Goal: Task Accomplishment & Management: Manage account settings

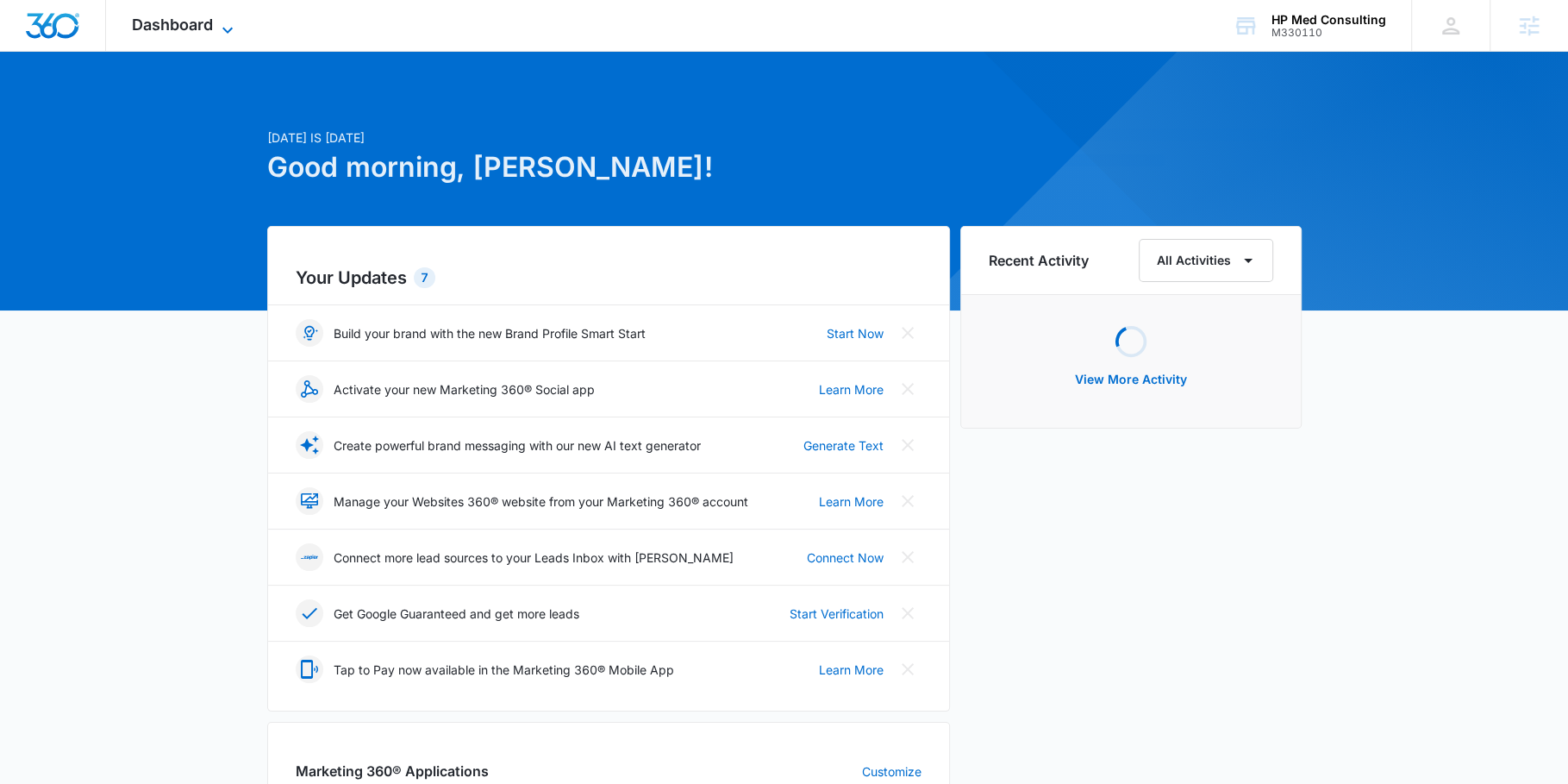
click at [134, 17] on span "Dashboard" at bounding box center [173, 24] width 81 height 18
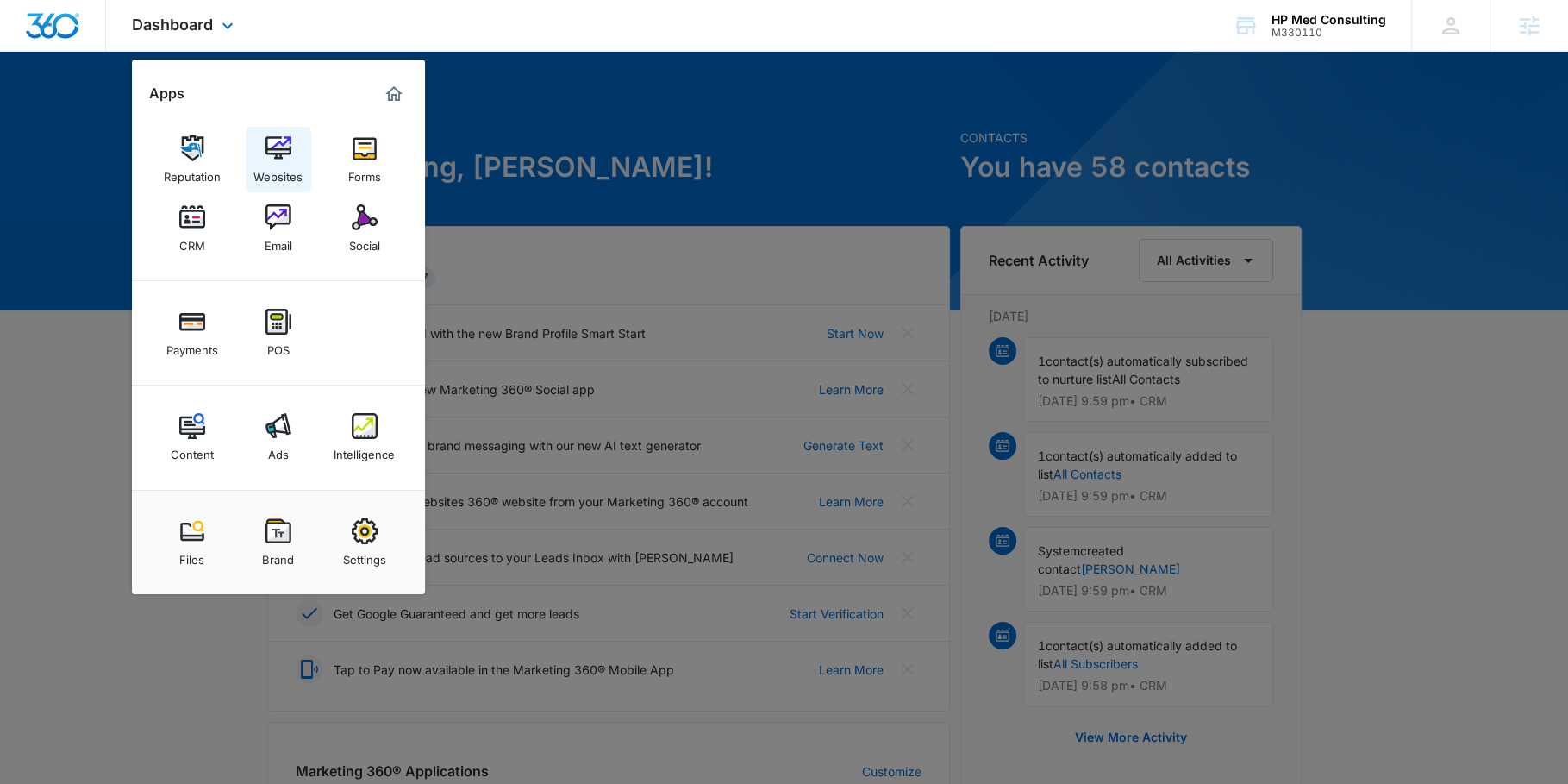
click at [283, 134] on link "Websites" at bounding box center [279, 159] width 66 height 66
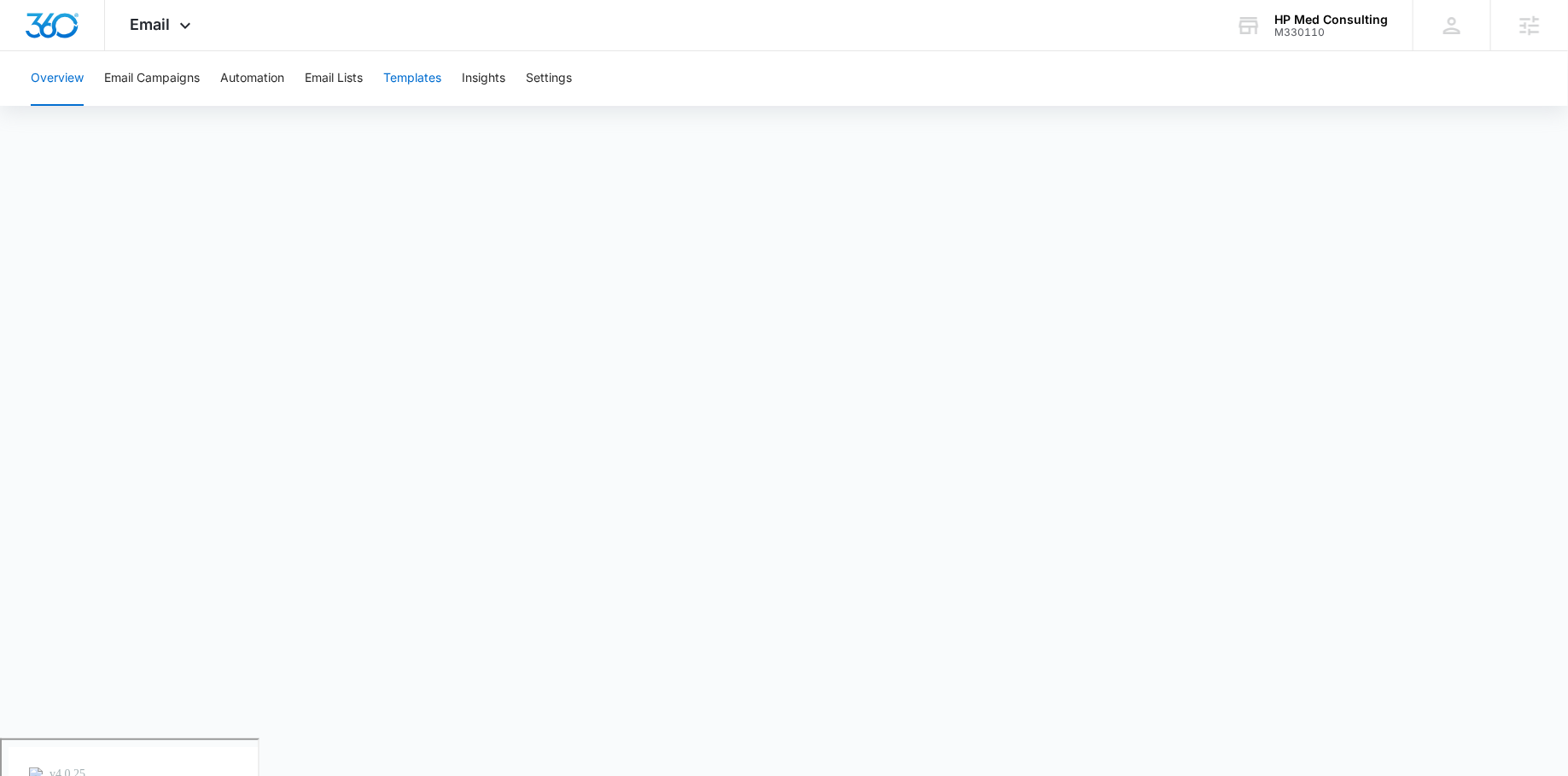
click at [413, 88] on button "Templates" at bounding box center [412, 78] width 58 height 54
click at [177, 12] on div "Email Apps Reputation Websites Forms CRM Email Social Payments POS Content Ads …" at bounding box center [163, 25] width 117 height 51
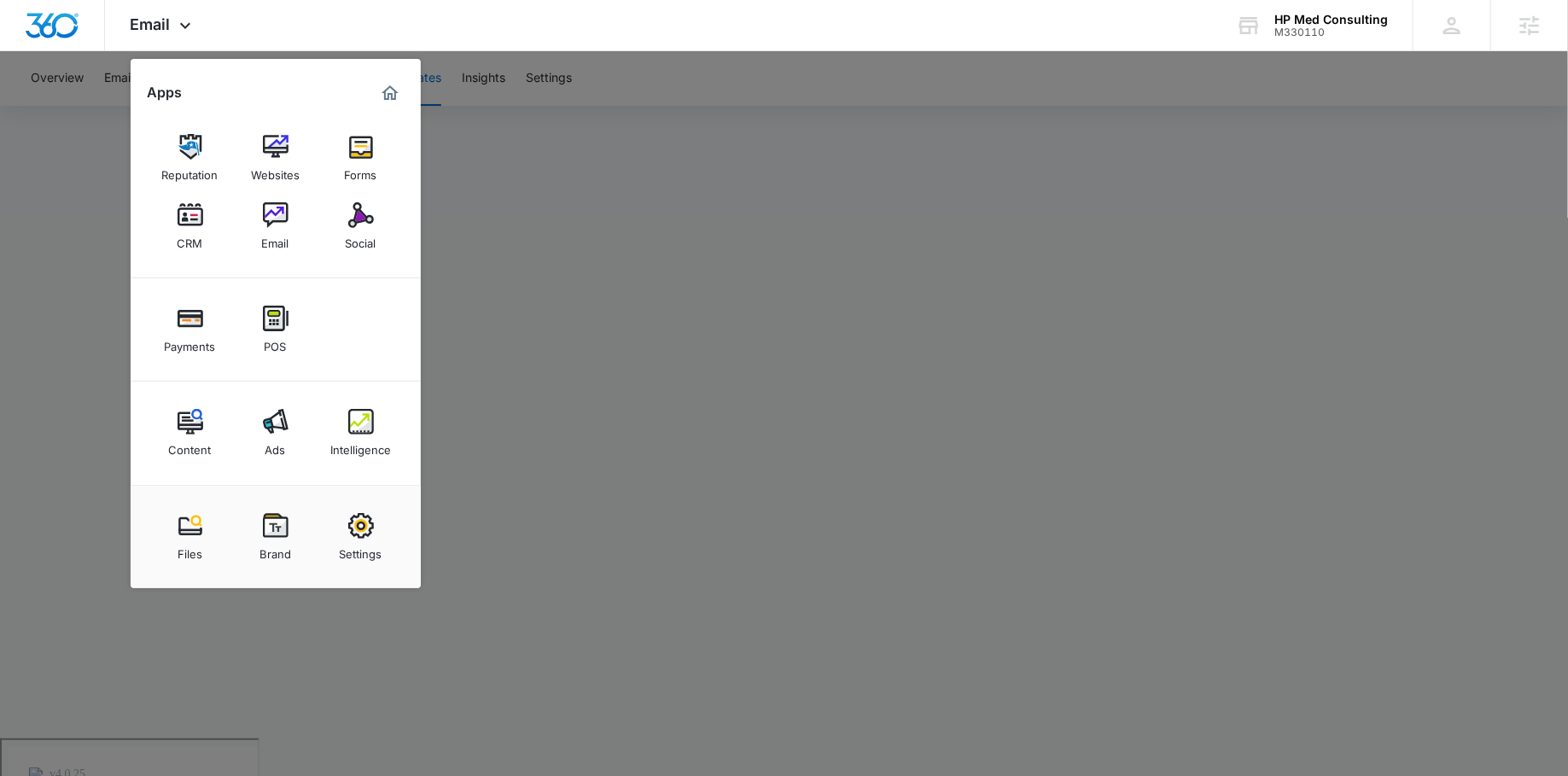
click at [1250, 198] on div at bounding box center [784, 388] width 1568 height 776
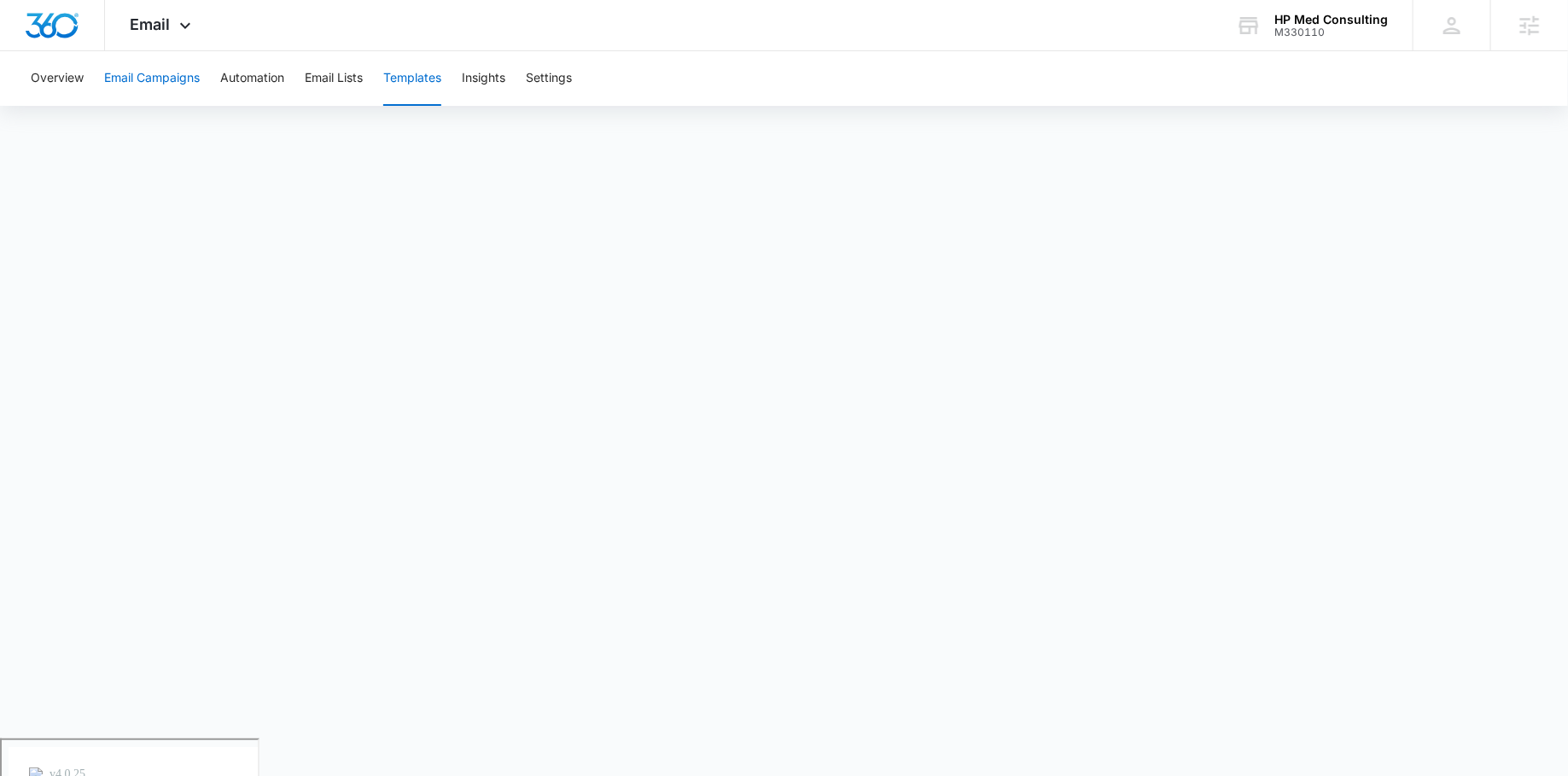
click at [200, 67] on button "Email Campaigns" at bounding box center [152, 78] width 95 height 54
click at [198, 14] on div "Email Apps Reputation Websites Forms CRM Email Social Payments POS Content Ads …" at bounding box center [163, 25] width 117 height 51
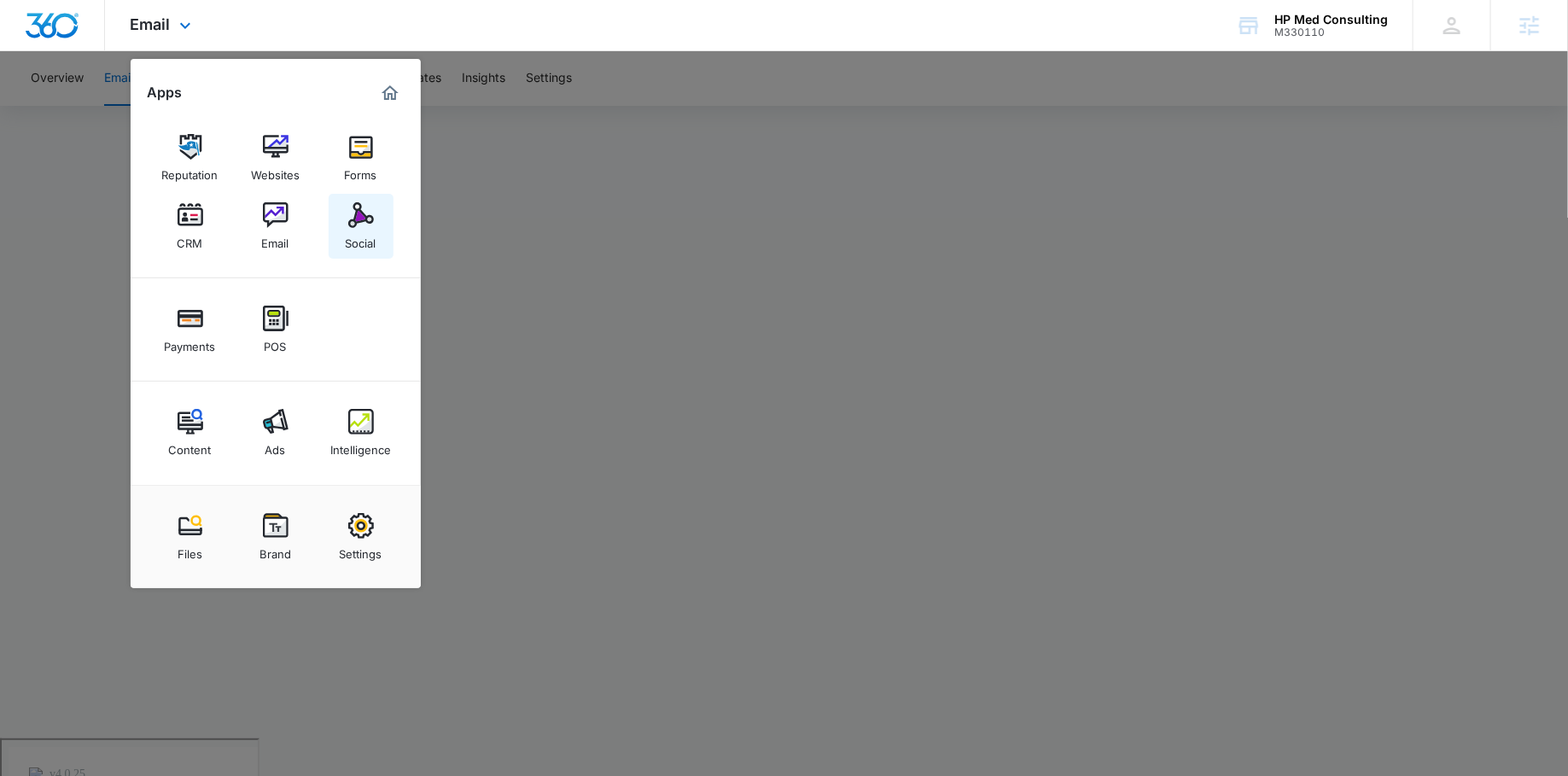
click at [347, 239] on div "Social" at bounding box center [361, 239] width 31 height 22
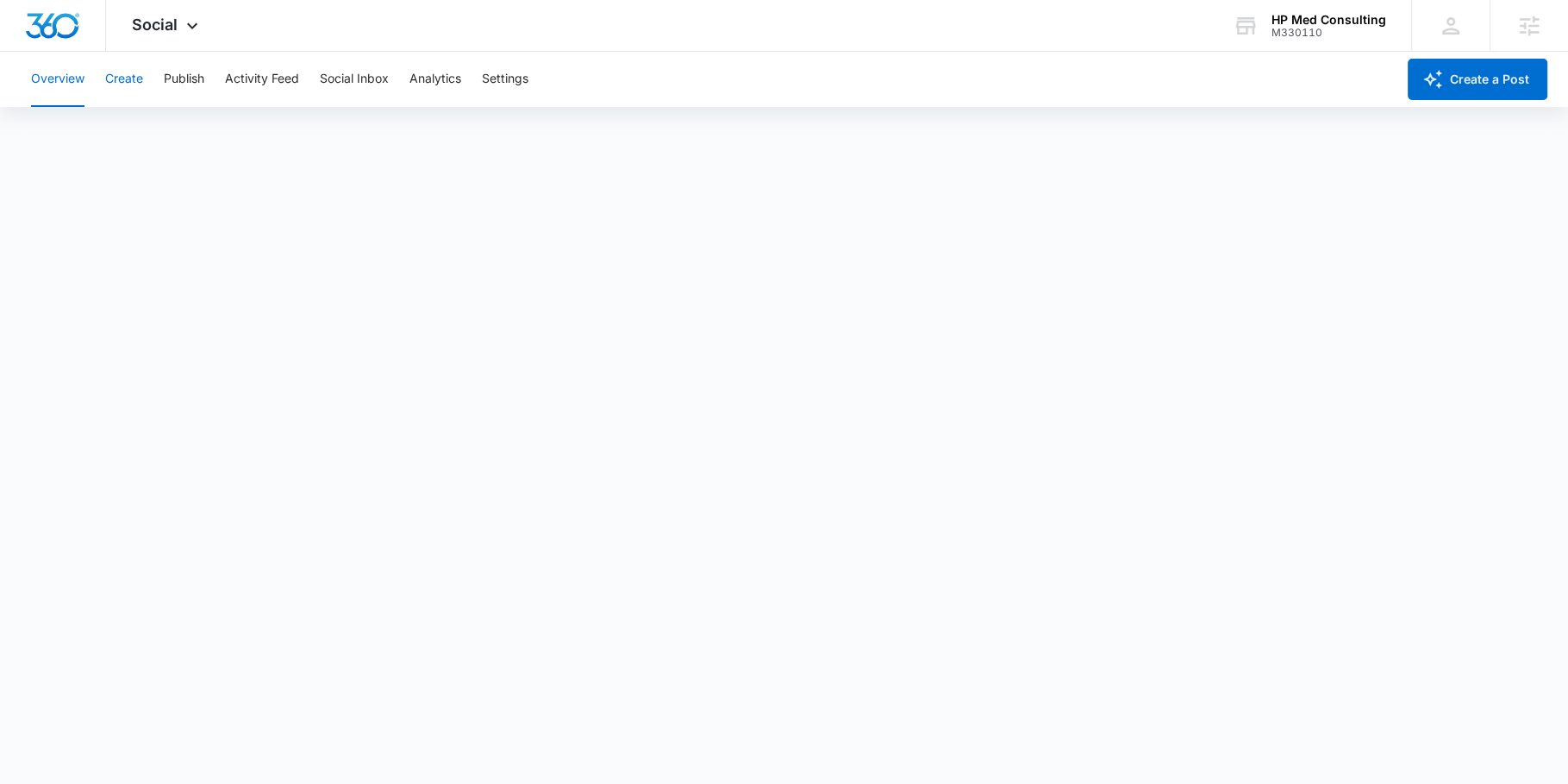
click at [138, 64] on button "Create" at bounding box center [123, 79] width 38 height 55
click at [137, 129] on div "Content Library Approvals Recommendations Auto Import" at bounding box center [783, 132] width 1527 height 48
click at [158, 127] on button "Approvals" at bounding box center [169, 132] width 58 height 48
click at [95, 125] on button "Content Library" at bounding box center [74, 132] width 88 height 48
click at [163, 133] on button "Approvals" at bounding box center [169, 132] width 58 height 48
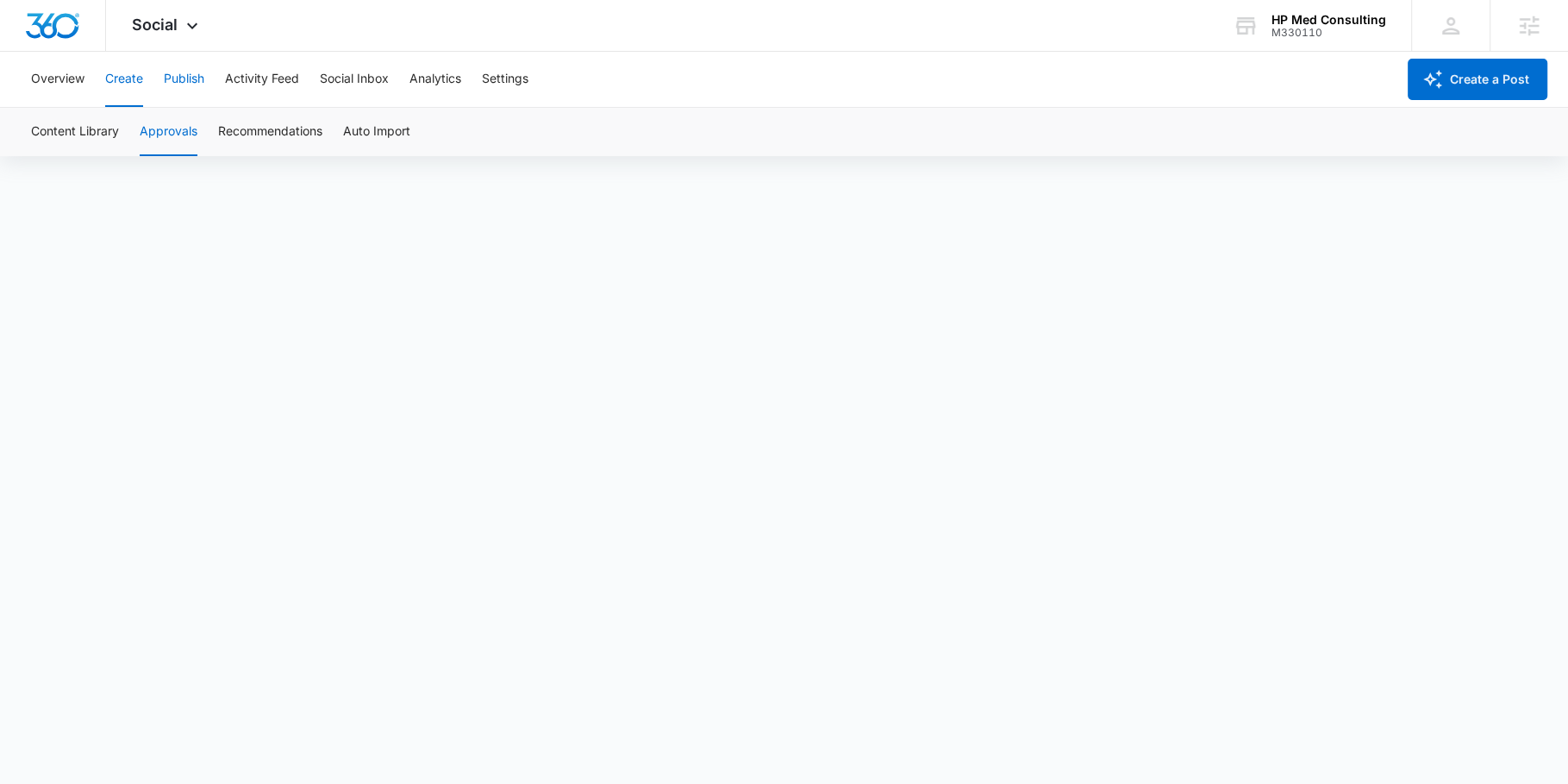
drag, startPoint x: 163, startPoint y: 70, endPoint x: 174, endPoint y: 73, distance: 11.4
click at [172, 72] on div "Overview Create Publish Activity Feed Social Inbox Analytics Settings" at bounding box center [708, 79] width 1375 height 55
click at [209, 77] on div "Overview Create Publish Activity Feed Social Inbox Analytics Settings" at bounding box center [708, 79] width 1375 height 55
click at [191, 80] on button "Publish" at bounding box center [184, 79] width 41 height 55
click at [151, 122] on button "Schedules" at bounding box center [131, 132] width 59 height 48
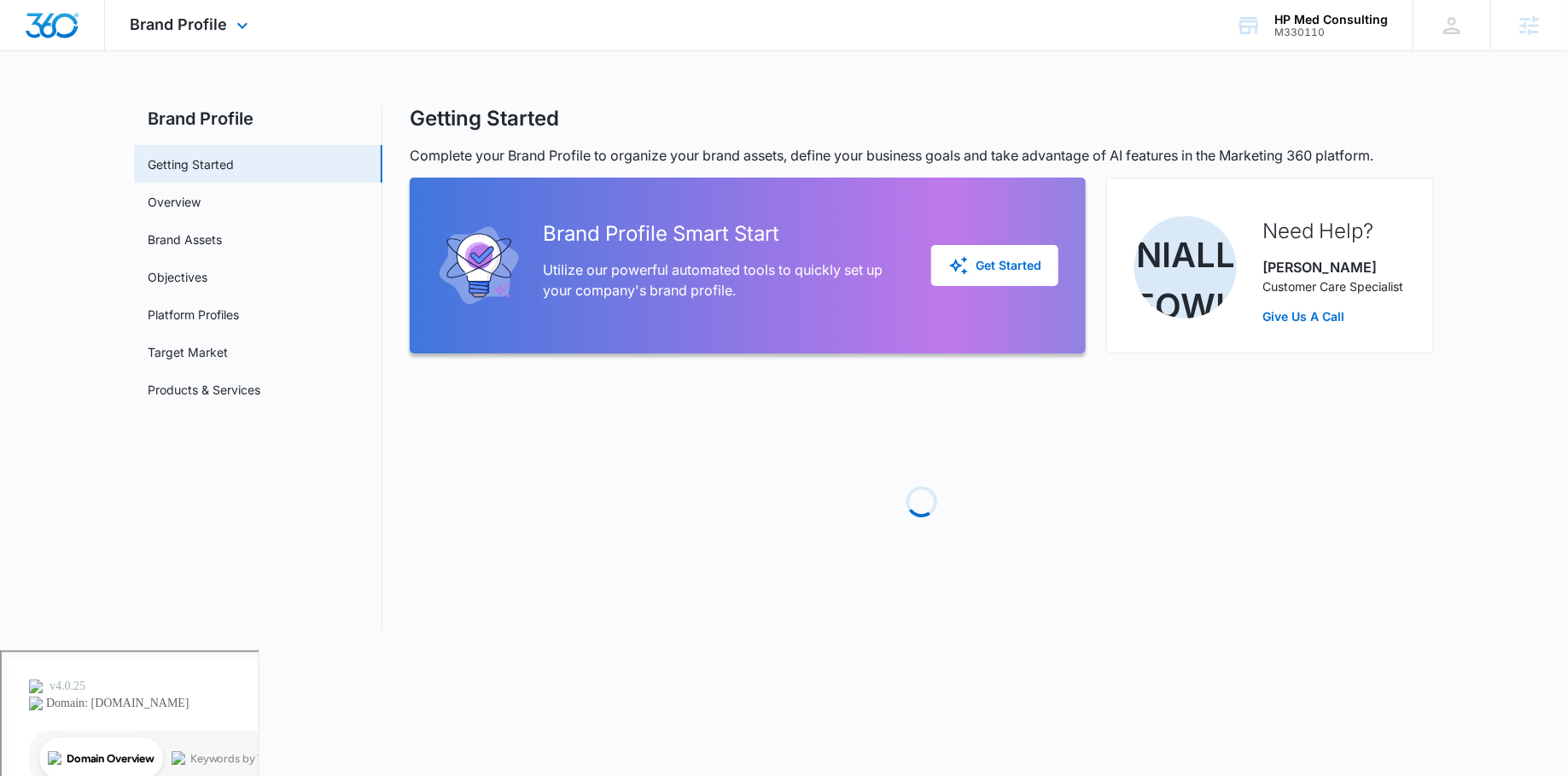
click at [239, 43] on div "Brand Profile Apps Reputation Websites Forms CRM Email Social Payments POS Cont…" at bounding box center [191, 25] width 173 height 51
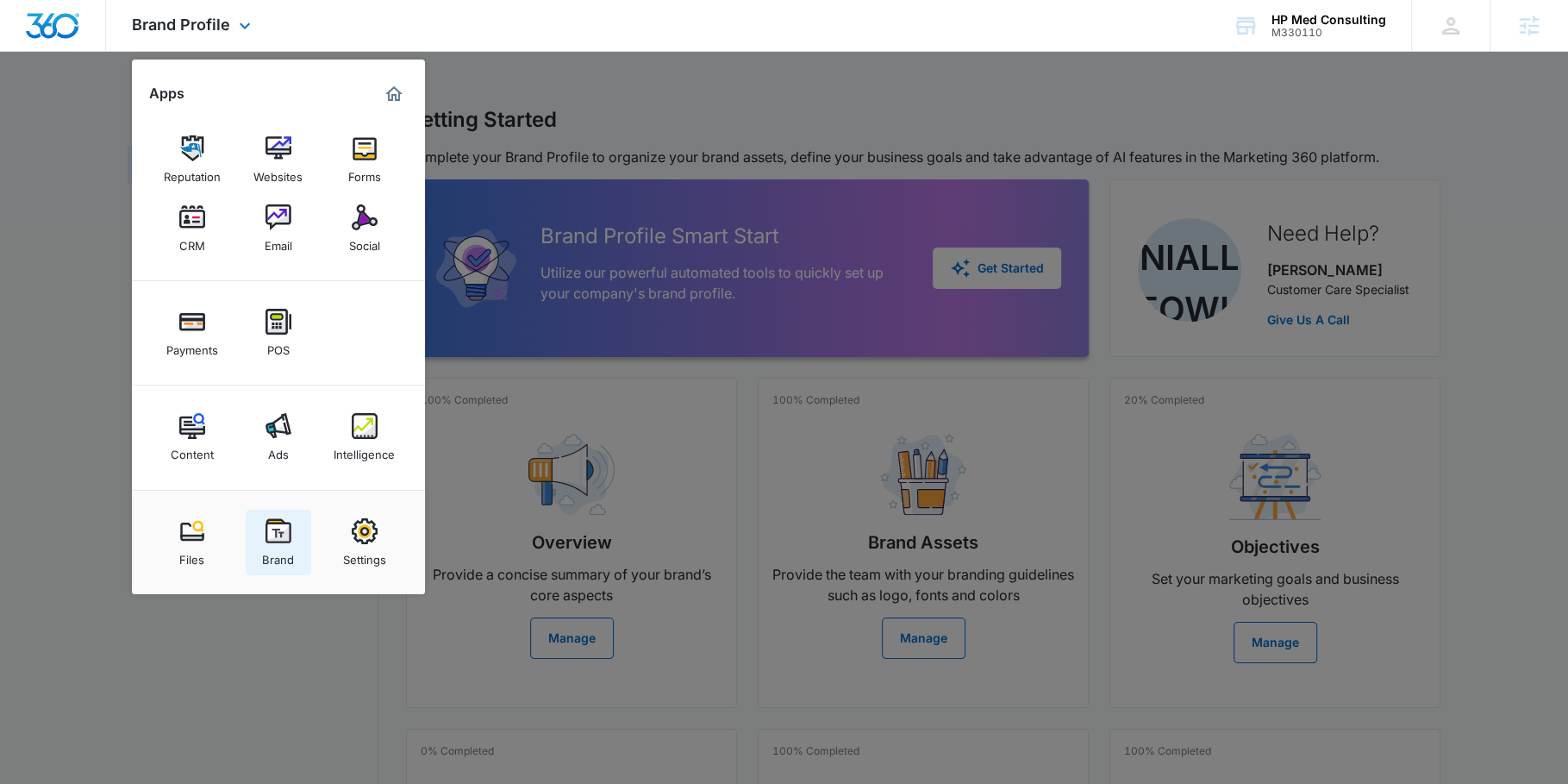
click at [280, 559] on div "Brand" at bounding box center [278, 554] width 32 height 22
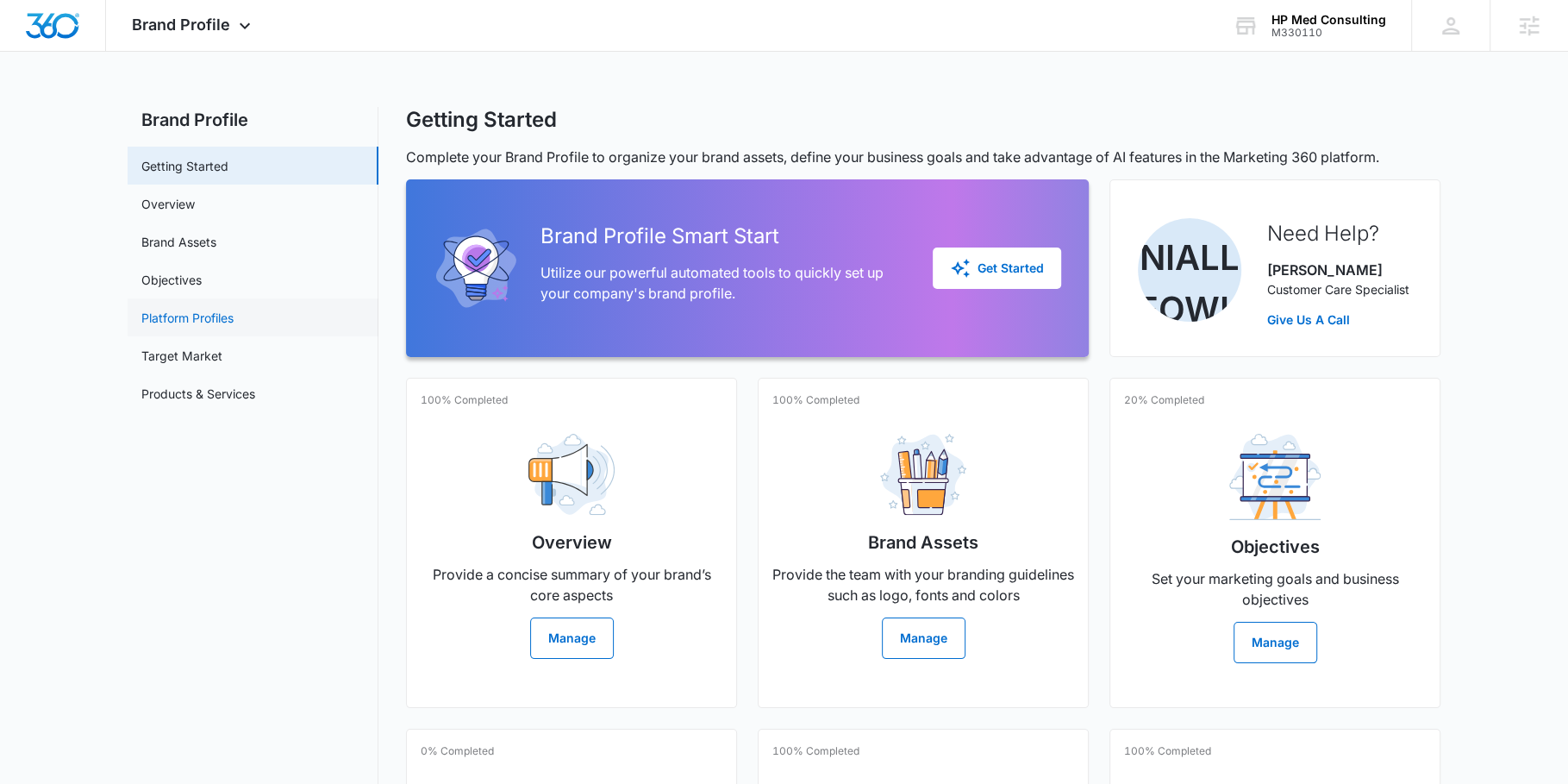
click at [219, 310] on link "Platform Profiles" at bounding box center [188, 317] width 93 height 18
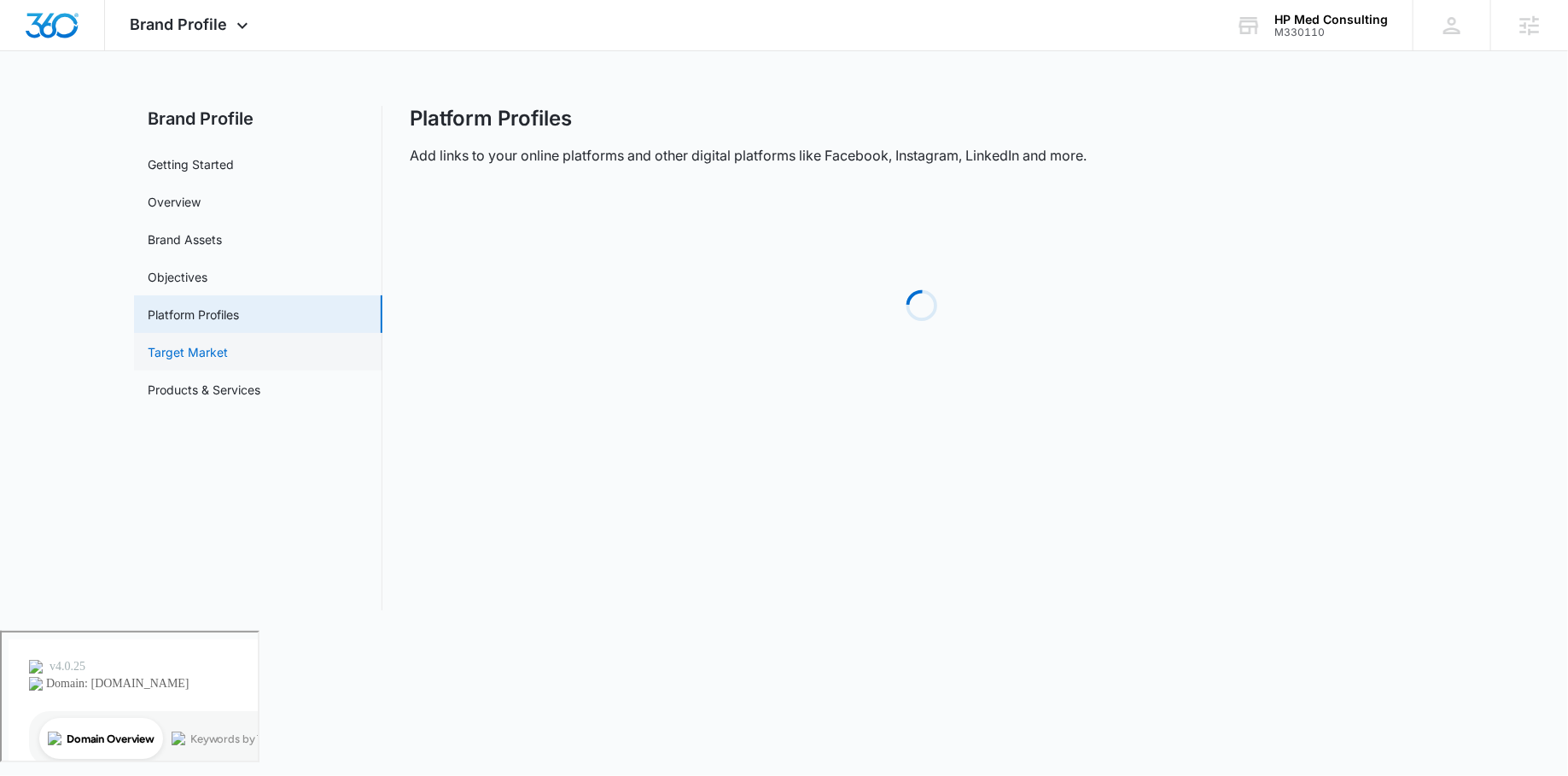
click at [213, 347] on link "Target Market" at bounding box center [188, 351] width 80 height 18
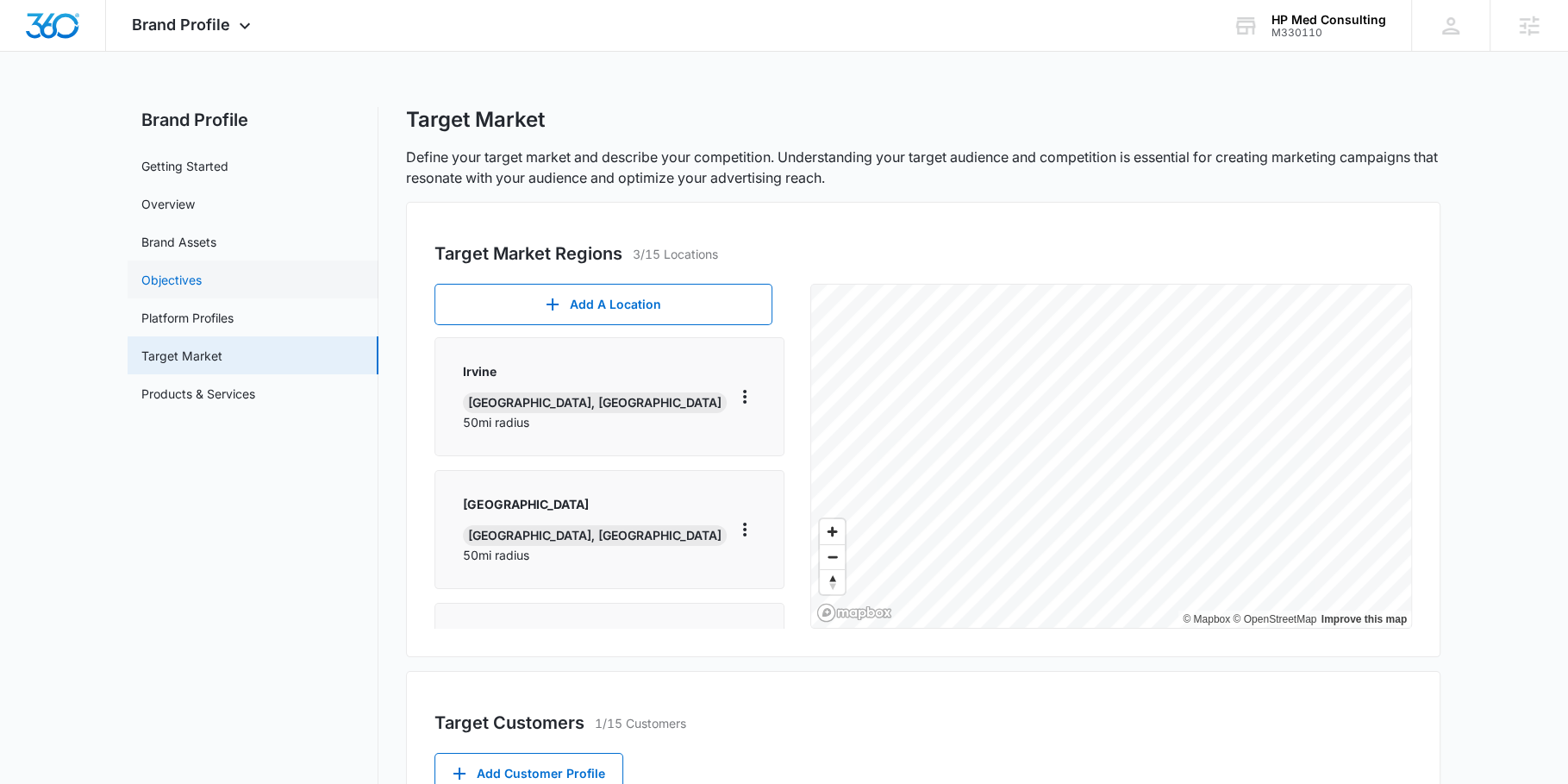
click at [202, 271] on link "Objectives" at bounding box center [172, 280] width 61 height 18
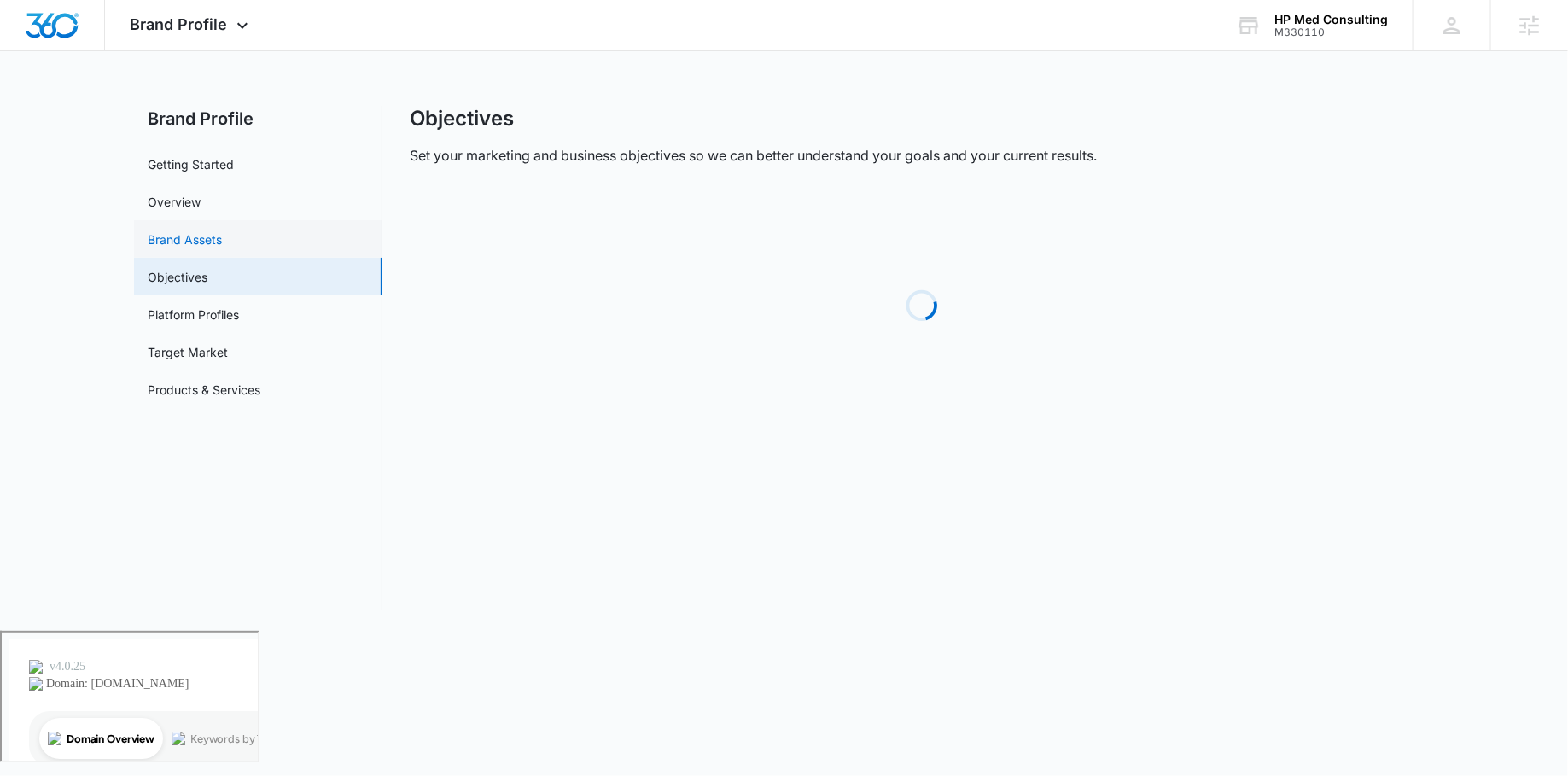
click at [211, 238] on link "Brand Assets" at bounding box center [185, 239] width 74 height 18
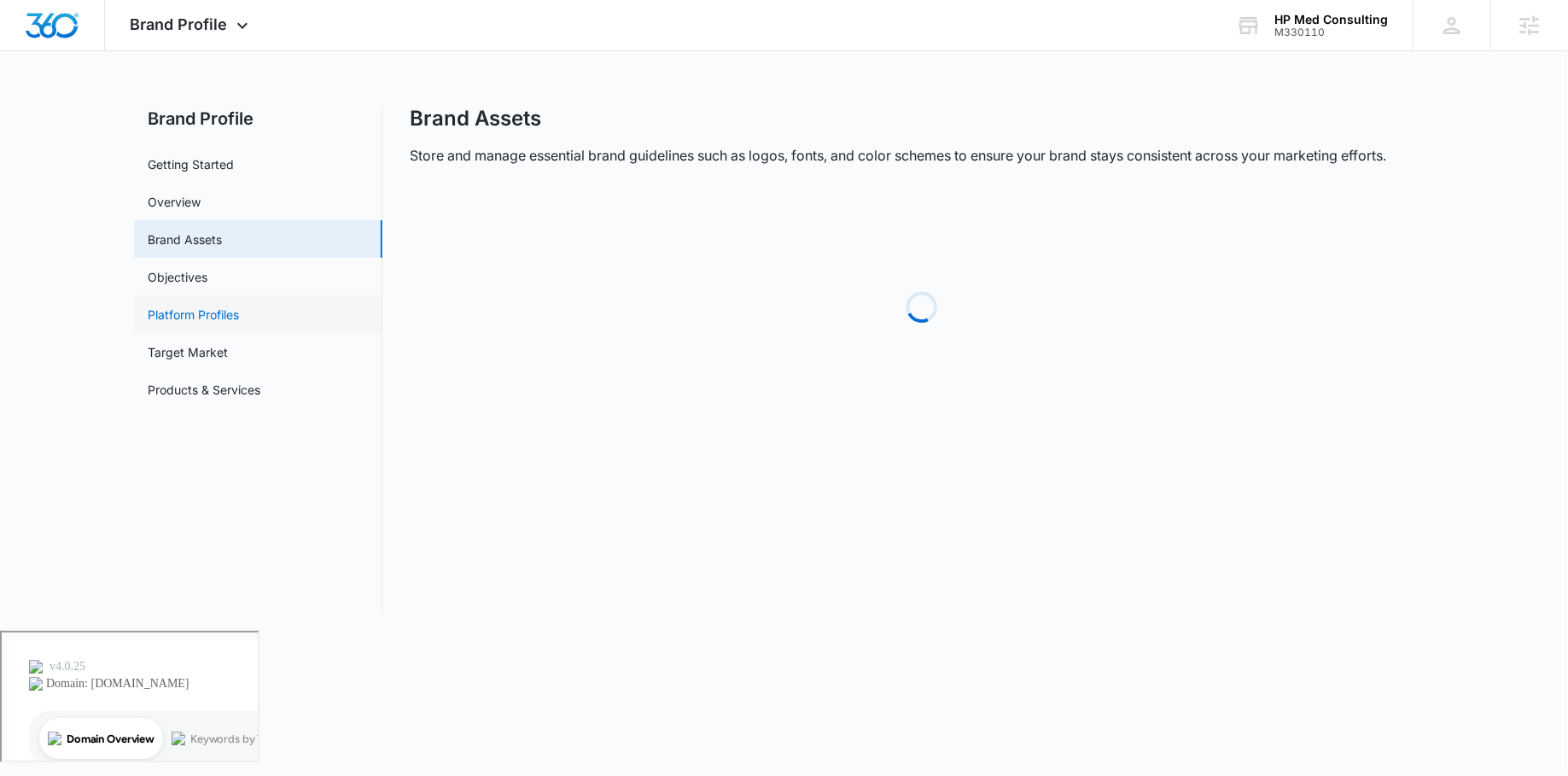
click at [221, 305] on link "Platform Profiles" at bounding box center [194, 314] width 92 height 18
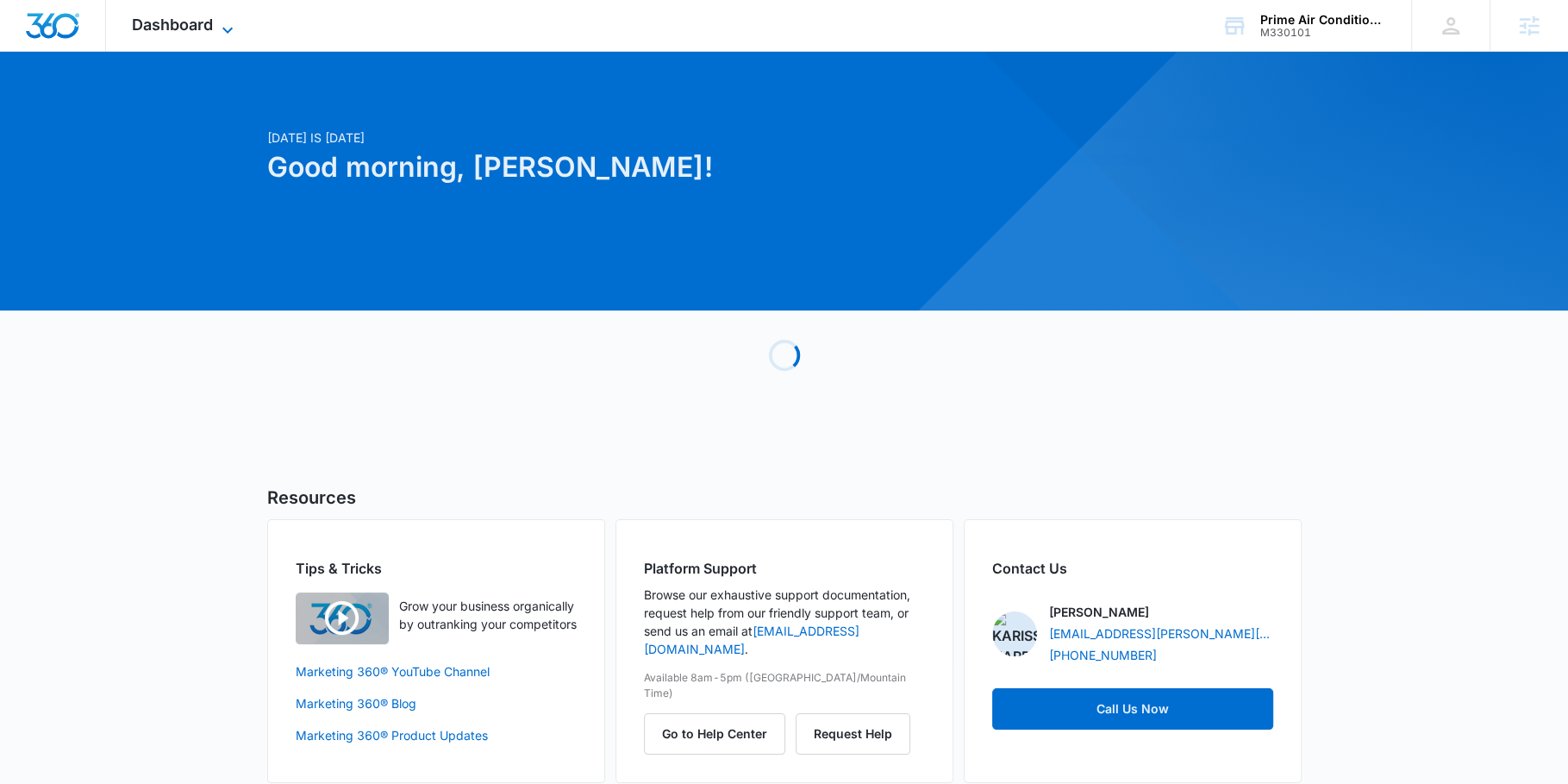
click at [197, 29] on span "Dashboard" at bounding box center [173, 24] width 81 height 18
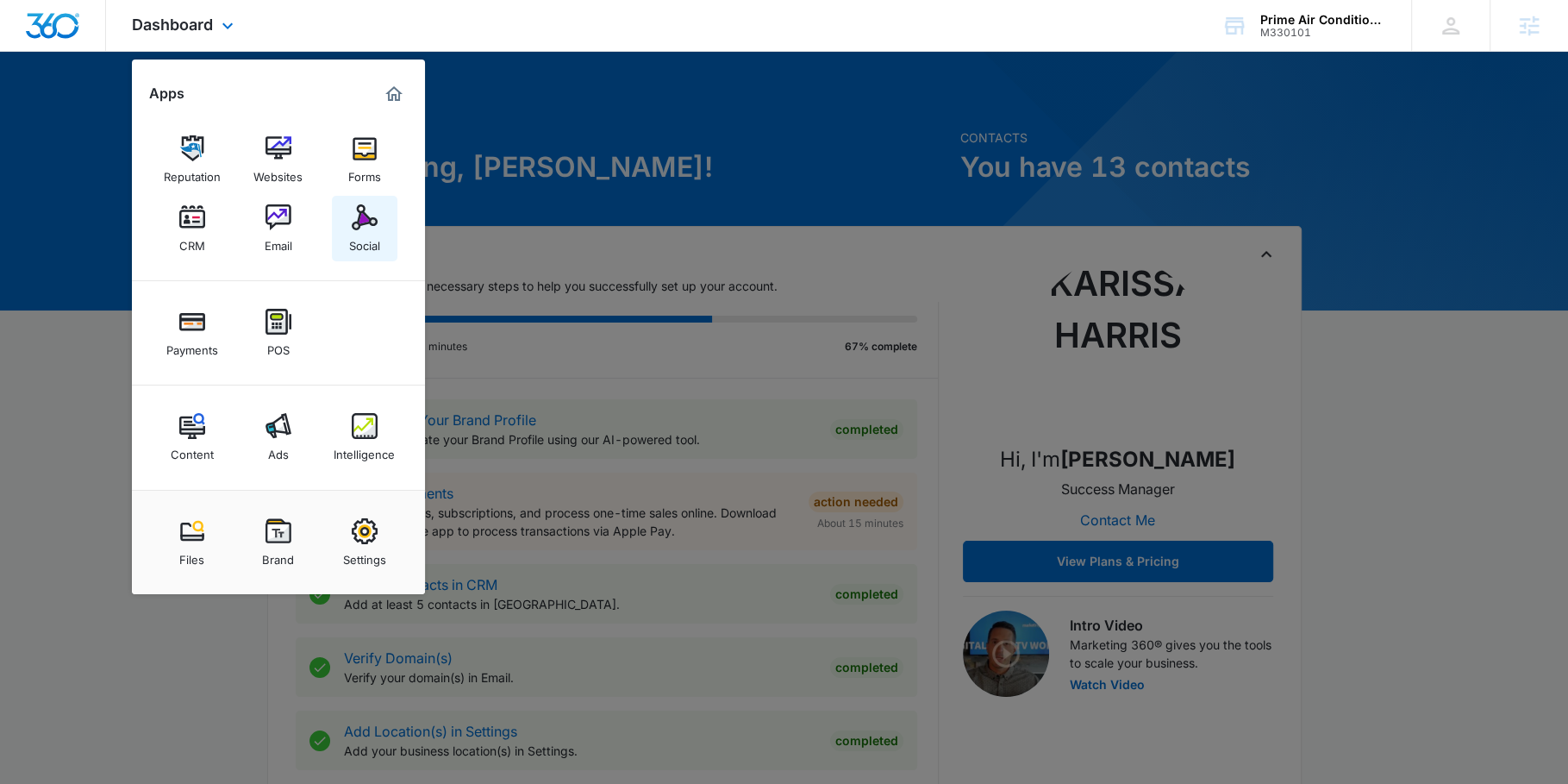
click at [344, 240] on link "Social" at bounding box center [365, 229] width 66 height 66
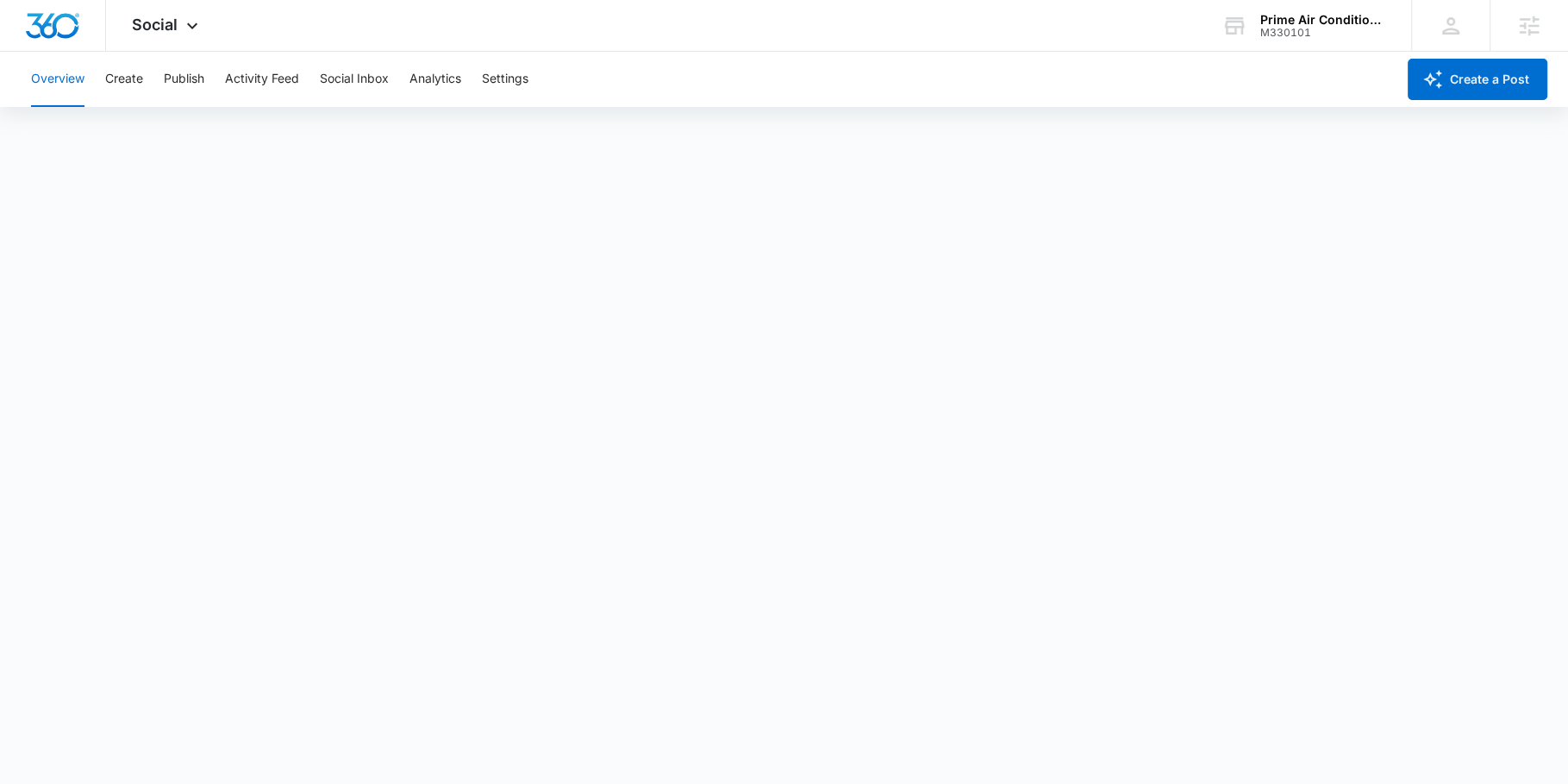
click at [101, 69] on div "Overview Create Publish Activity Feed Social Inbox Analytics Settings" at bounding box center [708, 79] width 1375 height 55
click at [134, 84] on button "Create" at bounding box center [123, 79] width 38 height 55
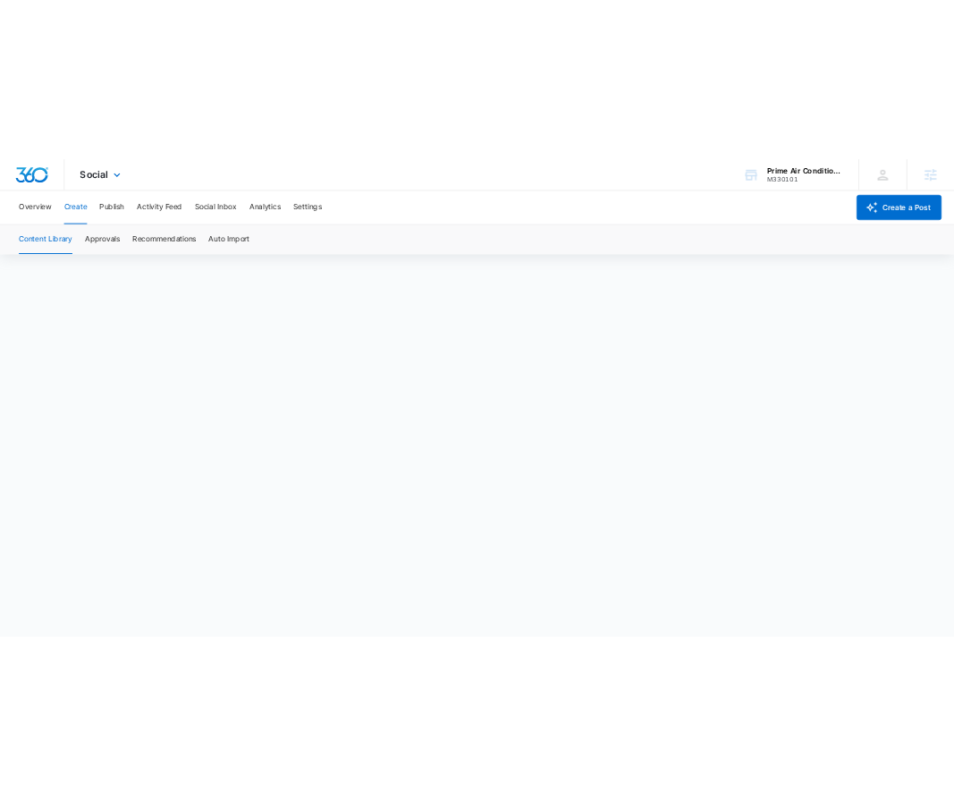
scroll to position [12, 0]
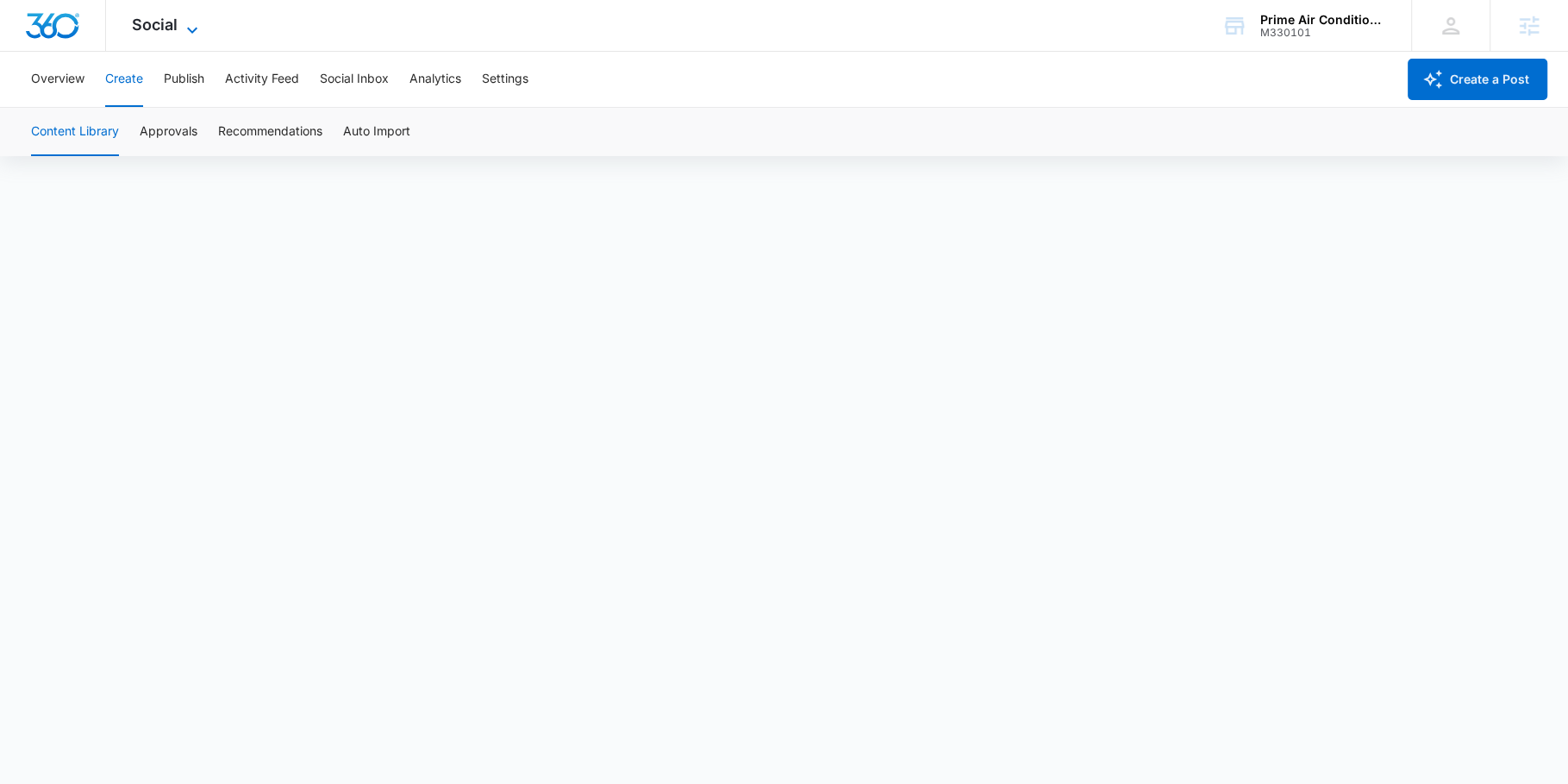
click at [152, 27] on span "Social" at bounding box center [154, 24] width 45 height 18
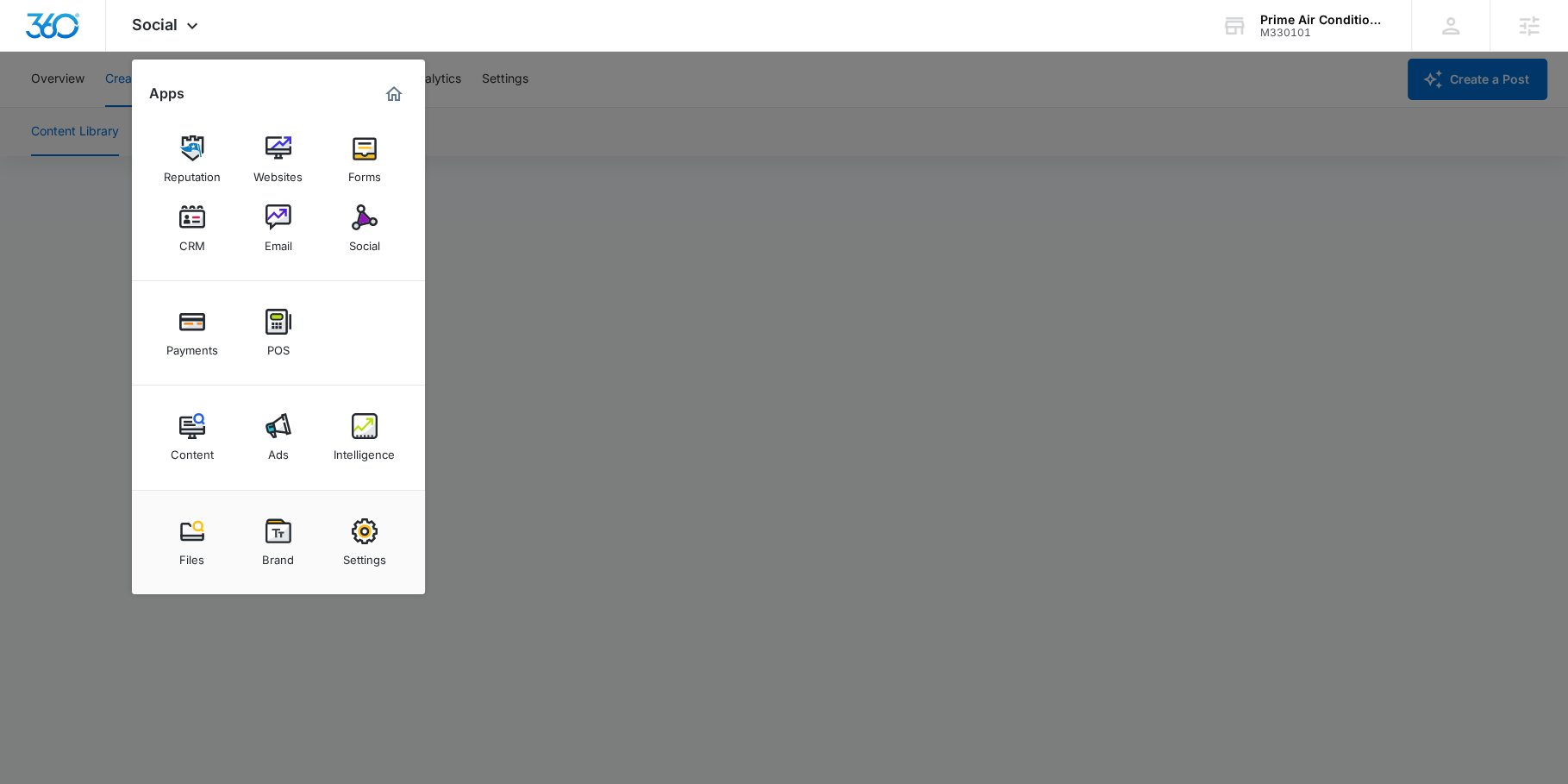
click at [540, 103] on div at bounding box center [784, 392] width 1568 height 784
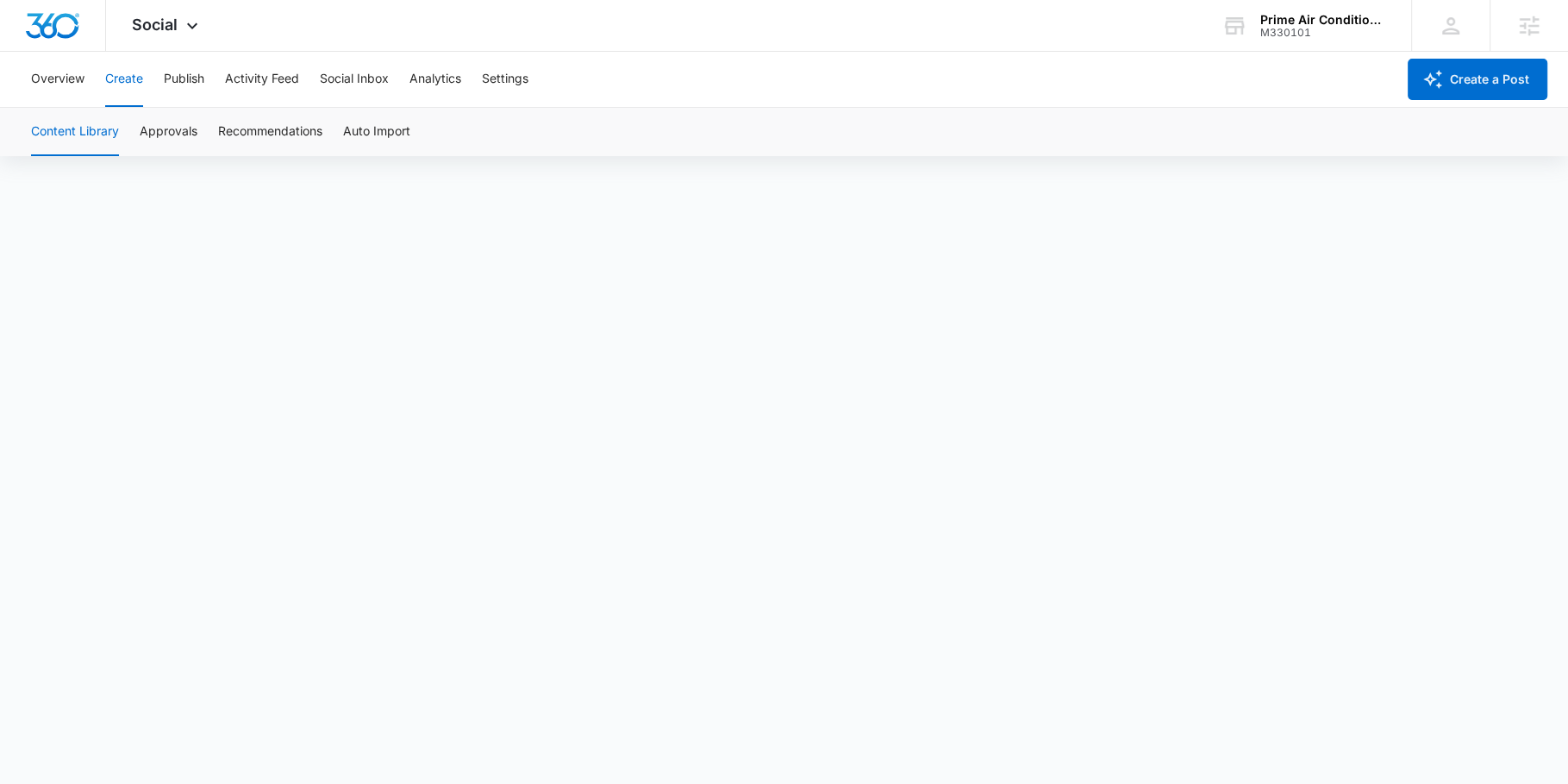
click at [540, 103] on div "Overview Create Publish Activity Feed Social Inbox Analytics Settings" at bounding box center [708, 79] width 1375 height 55
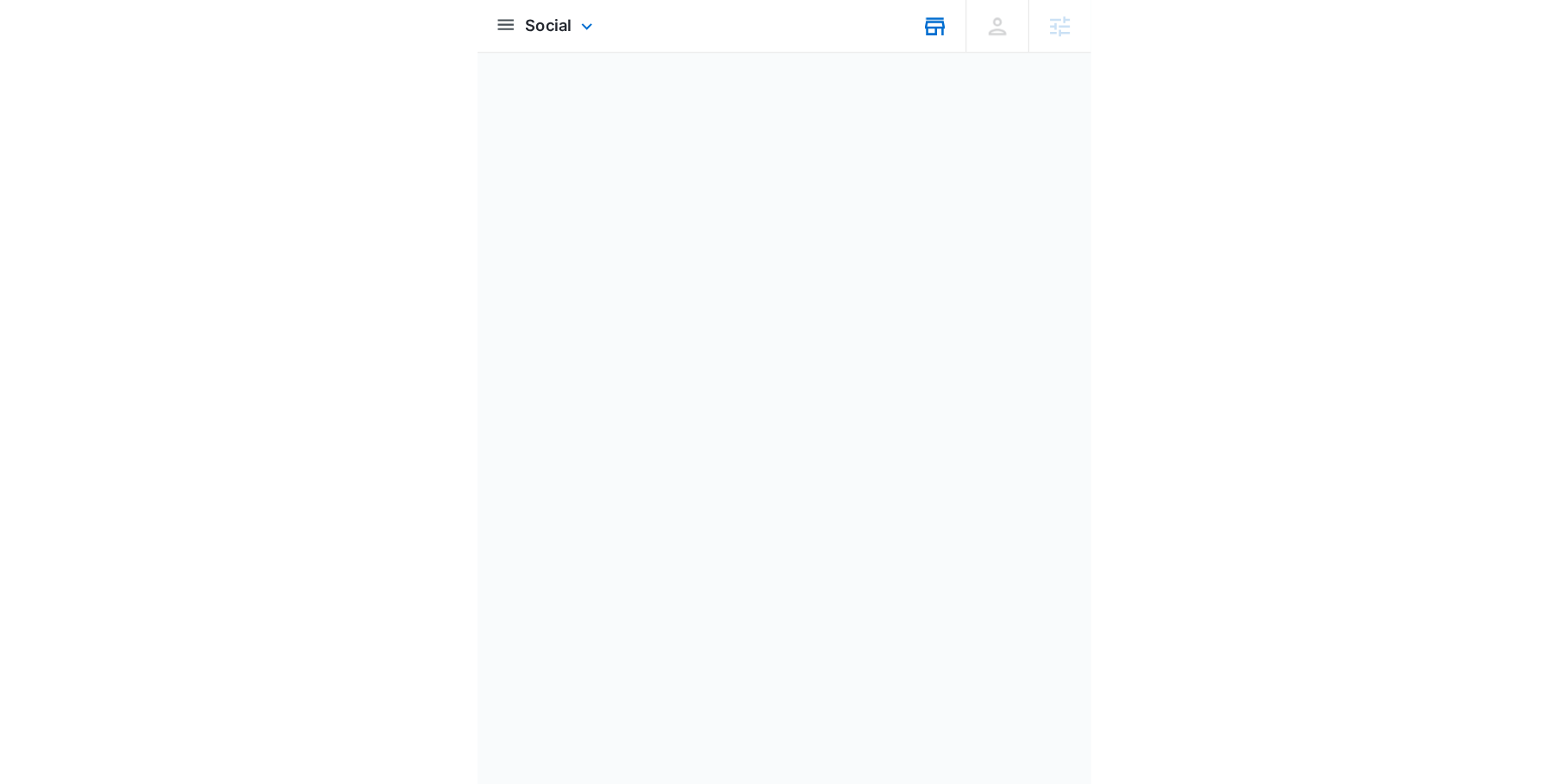
scroll to position [4, 0]
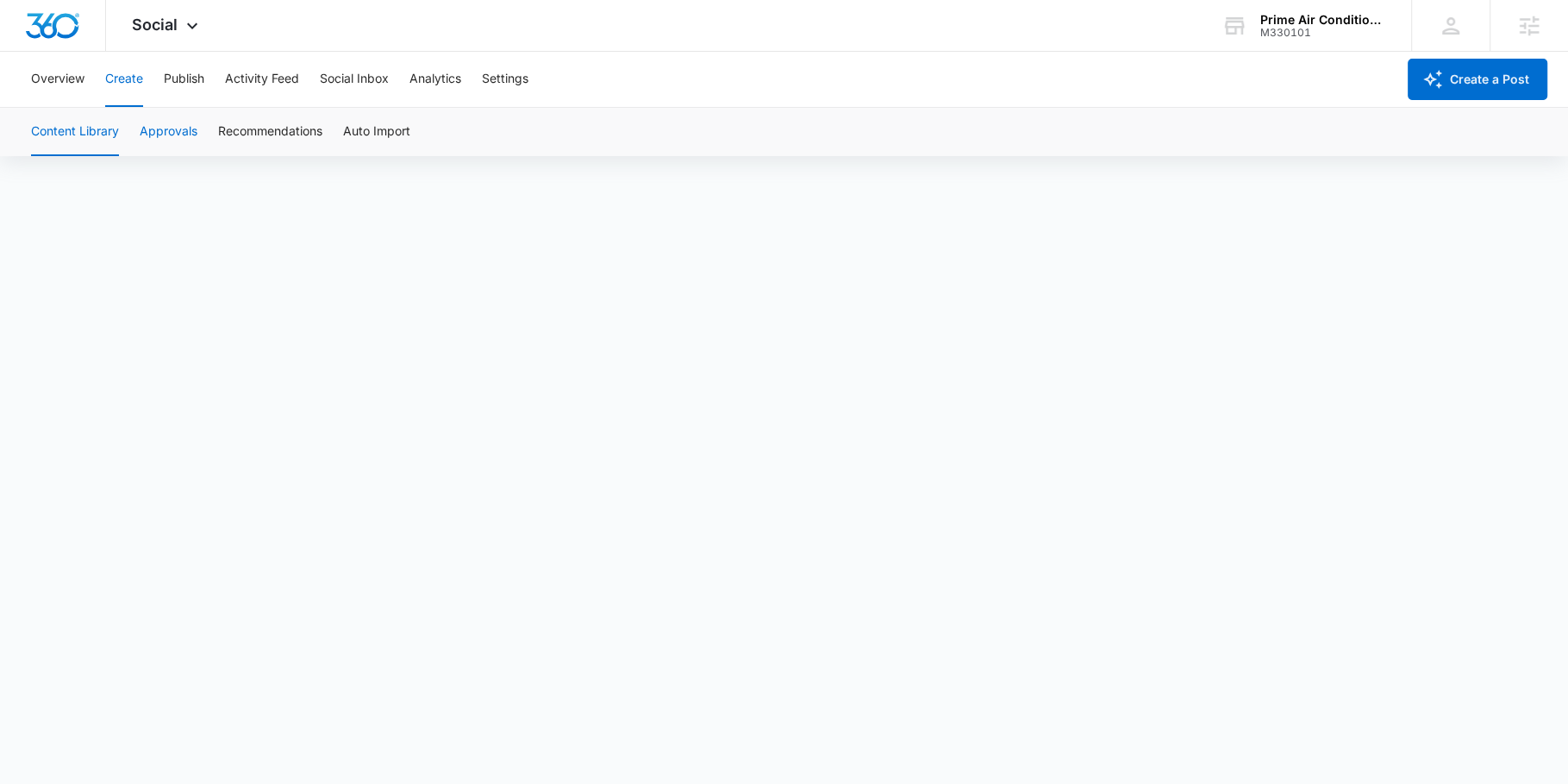
click at [164, 127] on button "Approvals" at bounding box center [169, 132] width 58 height 48
click at [81, 140] on button "Content Library" at bounding box center [74, 132] width 88 height 48
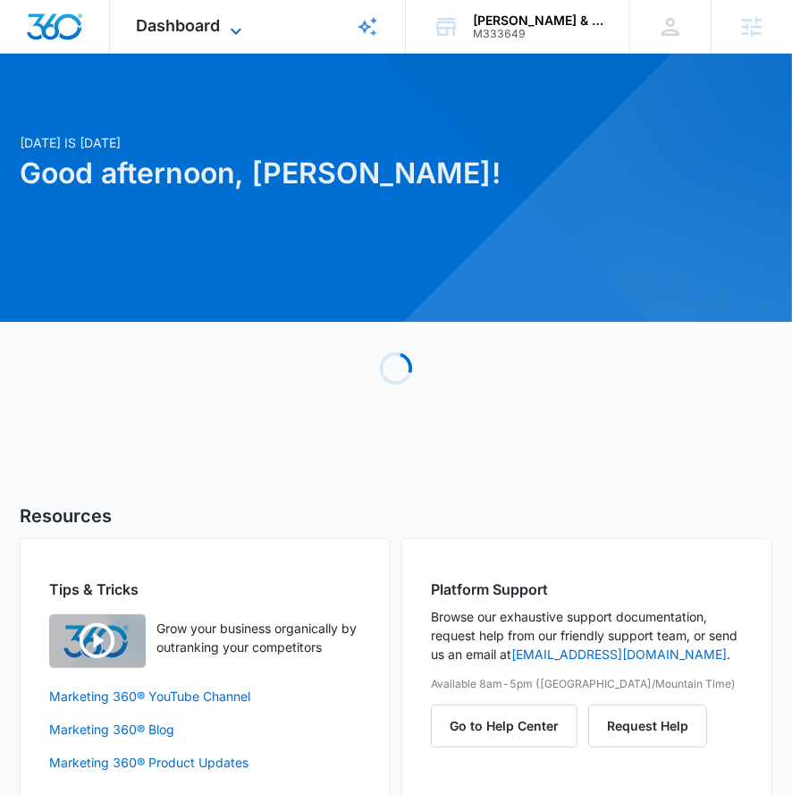
click at [244, 25] on icon at bounding box center [235, 31] width 21 height 21
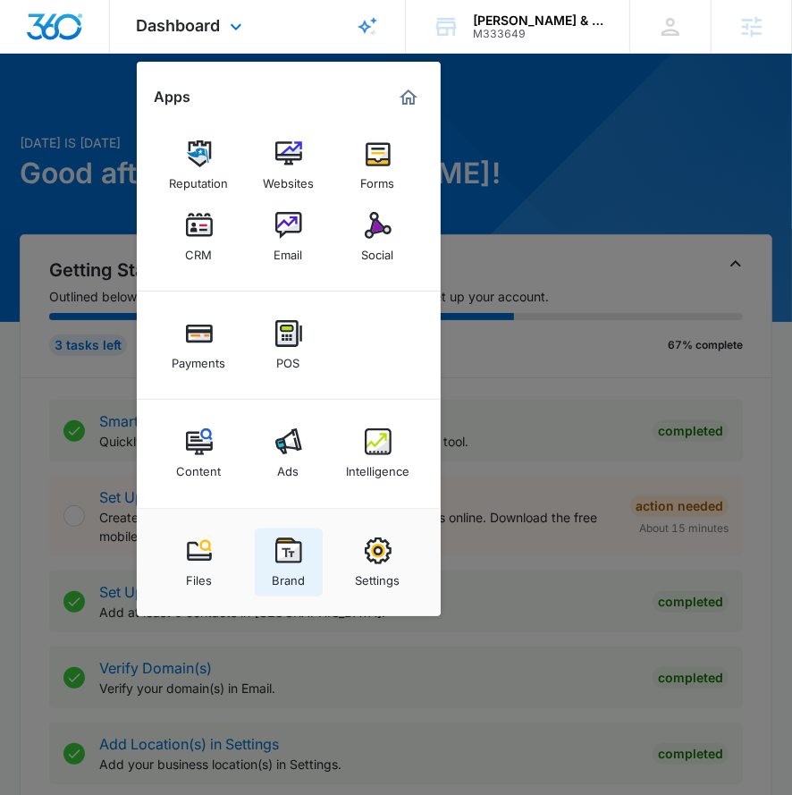
click at [295, 552] on img at bounding box center [288, 550] width 27 height 27
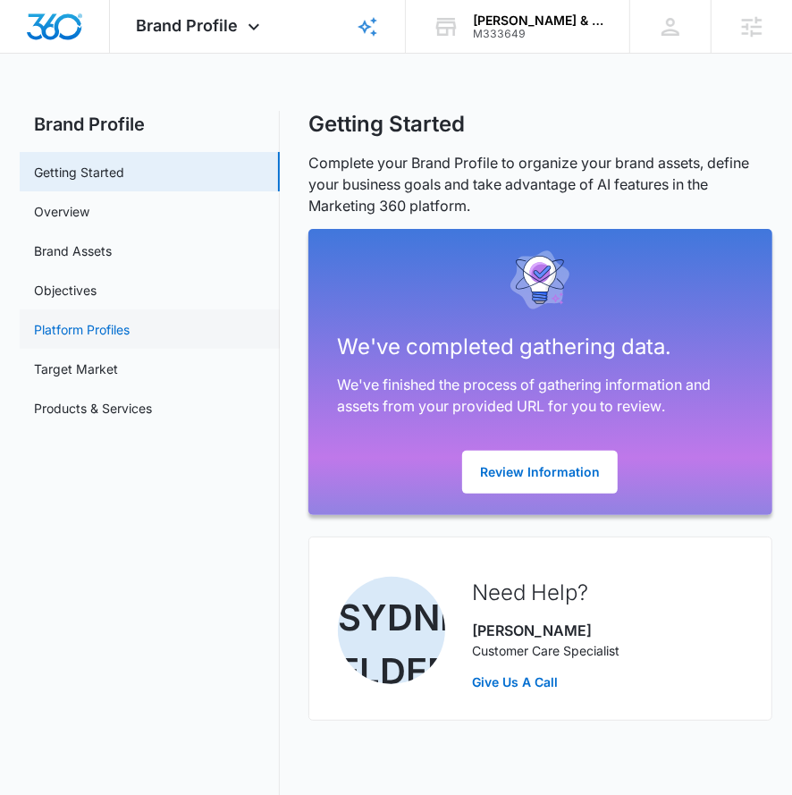
click at [130, 339] on link "Platform Profiles" at bounding box center [82, 329] width 96 height 19
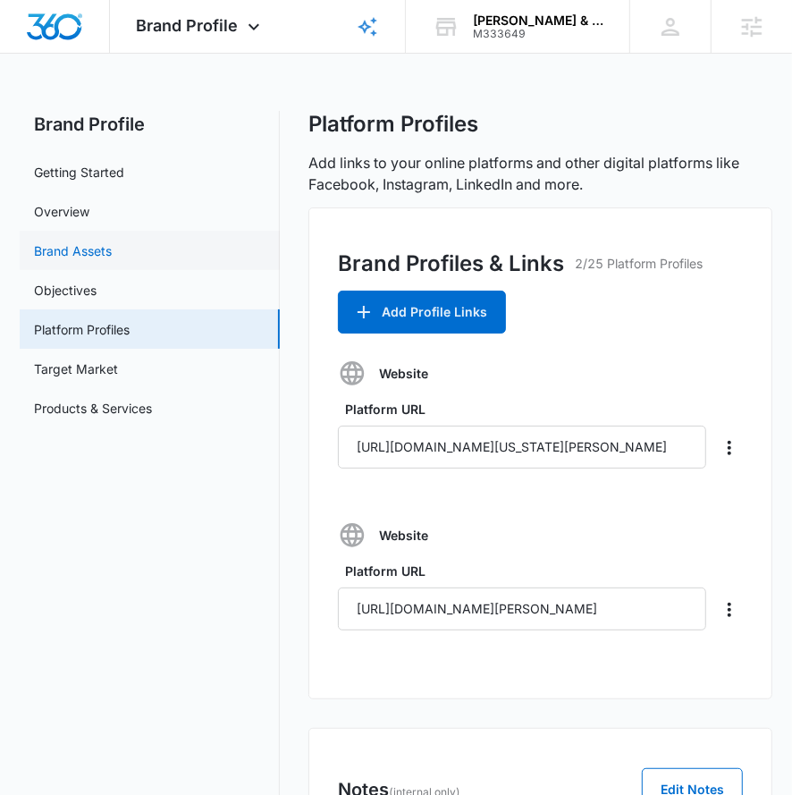
click at [112, 258] on link "Brand Assets" at bounding box center [73, 250] width 78 height 19
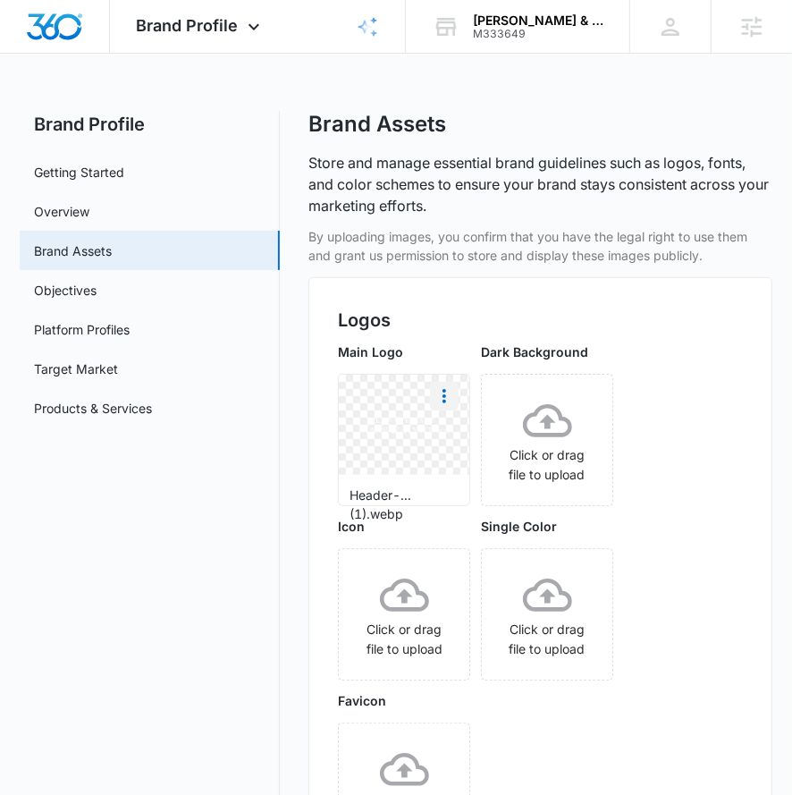
click at [448, 396] on icon "More" at bounding box center [444, 395] width 21 height 21
click at [469, 440] on div "Download" at bounding box center [481, 446] width 58 height 13
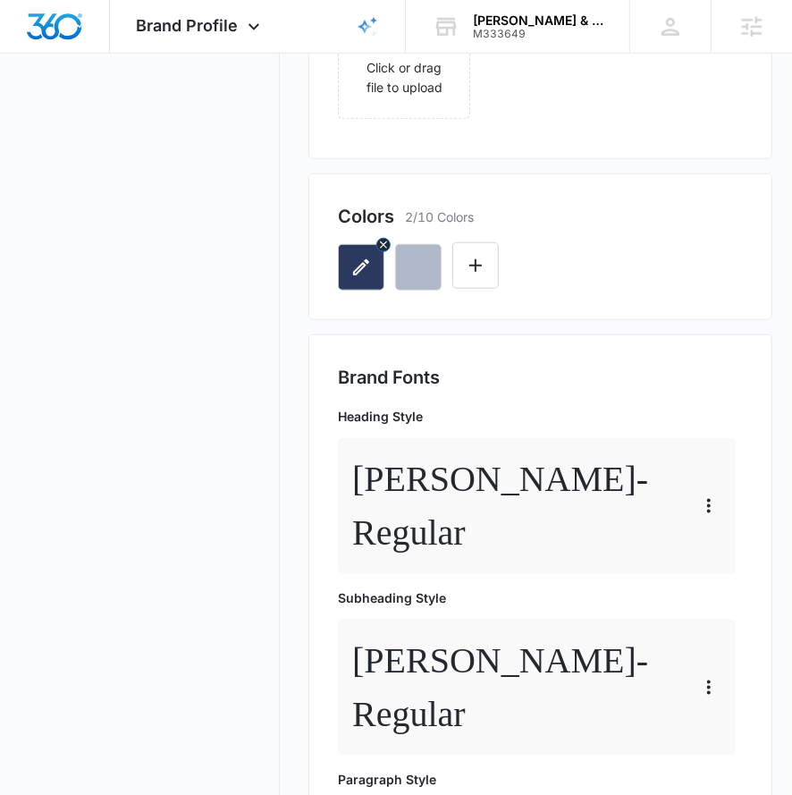
click at [341, 282] on button "button" at bounding box center [361, 267] width 46 height 46
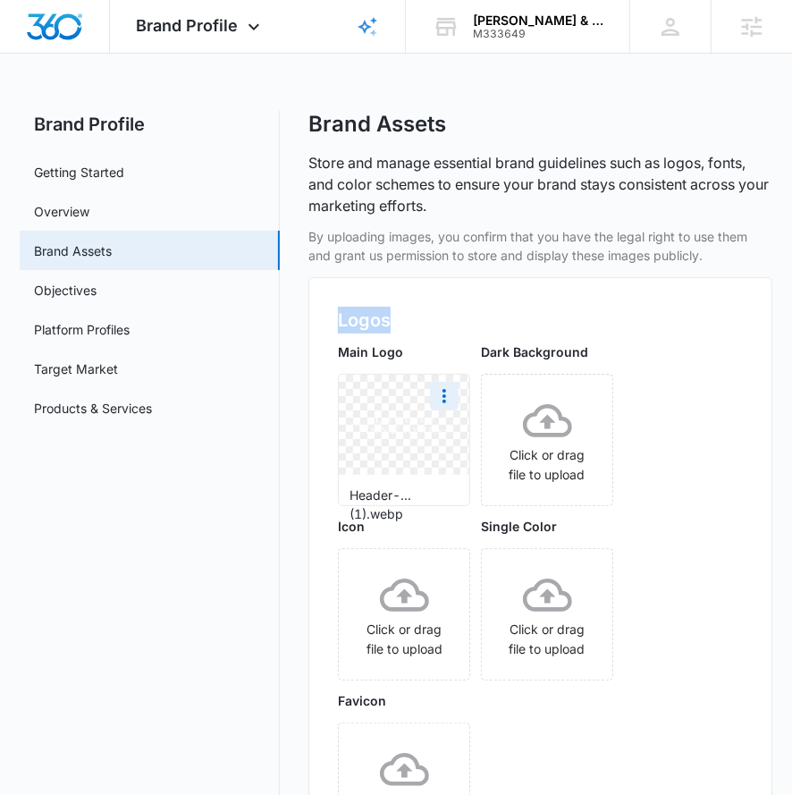
click at [341, 282] on div "Logos Main Logo Header-...(1).webp Dark Background Click or drag file to upload…" at bounding box center [540, 586] width 464 height 618
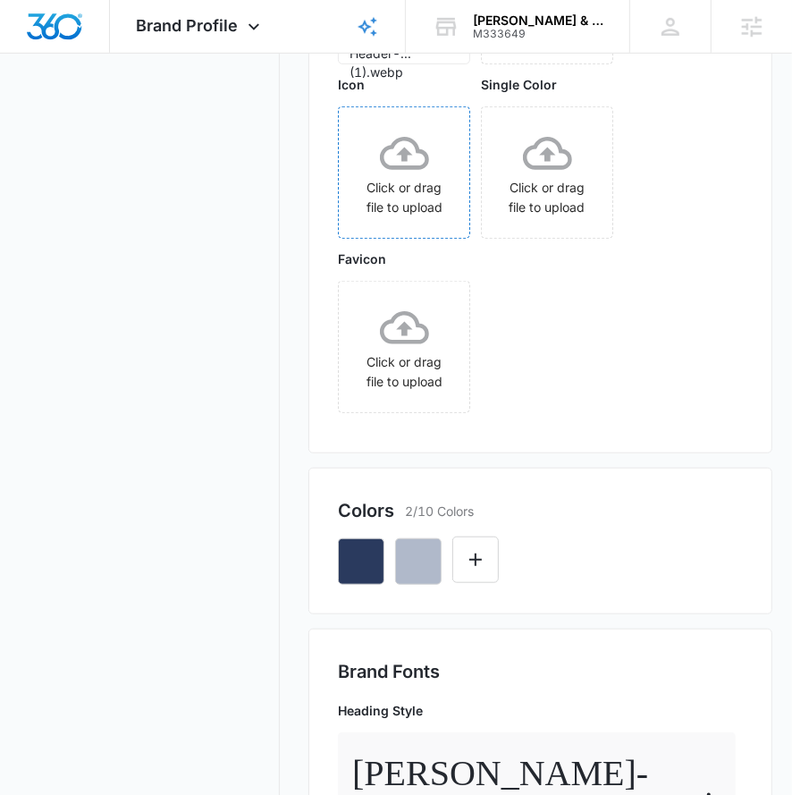
scroll to position [475, 0]
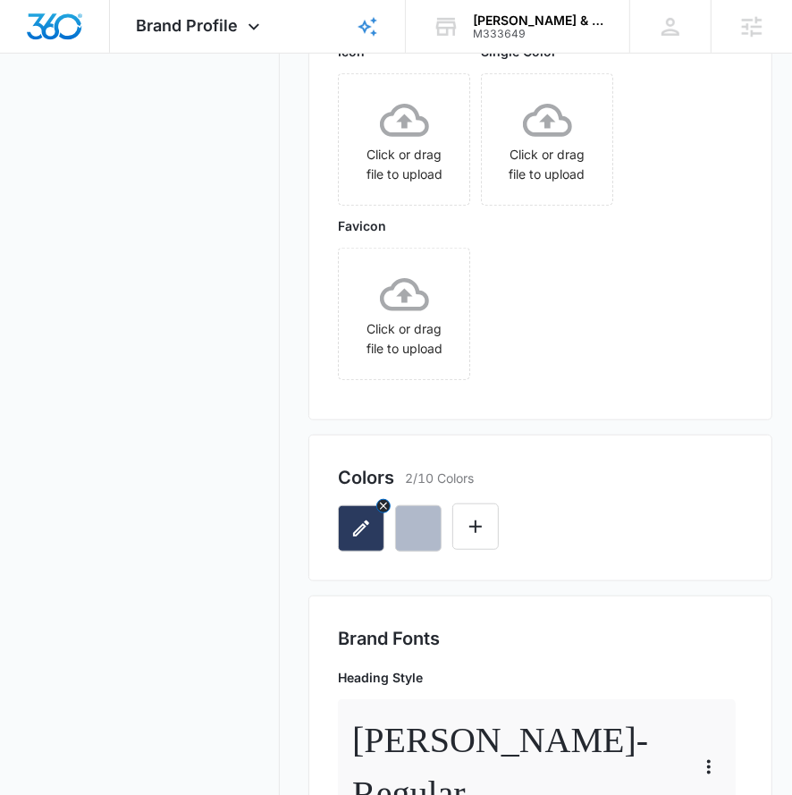
click at [367, 518] on icon "button" at bounding box center [360, 528] width 21 height 21
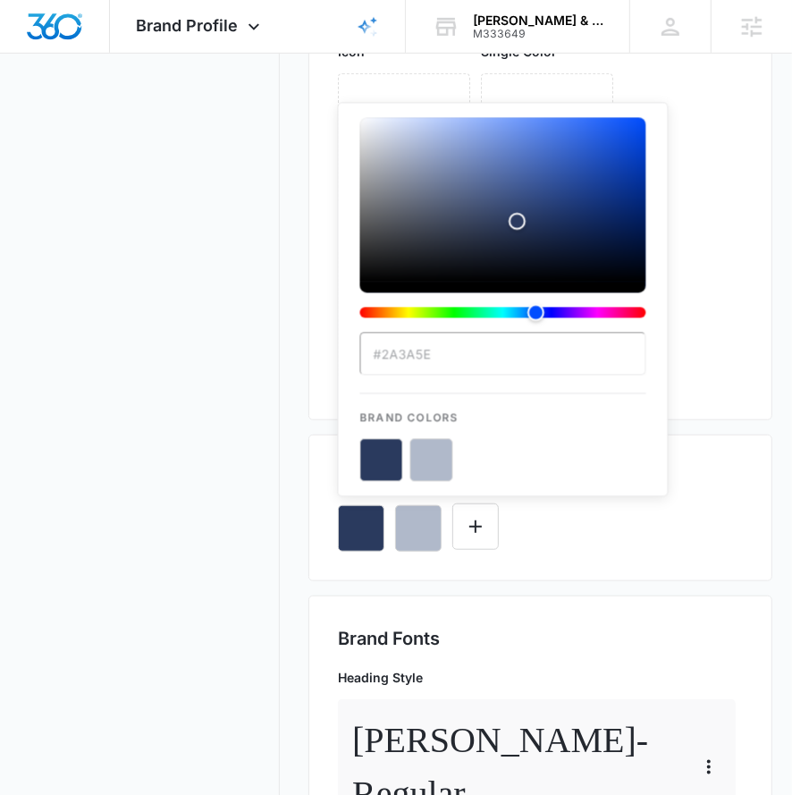
click at [398, 355] on input "#2A3A5E" at bounding box center [503, 354] width 286 height 43
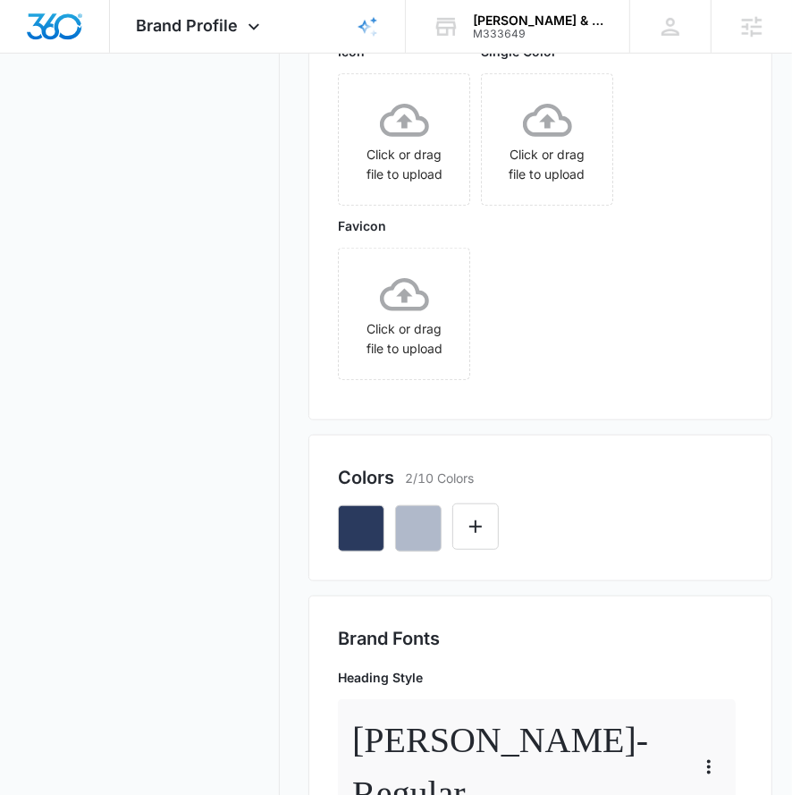
click at [175, 81] on nav "Brand Profile Getting Started Overview Brand Assets Objectives Platform Profile…" at bounding box center [150, 699] width 260 height 2127
click at [179, 38] on div "Brand Profile Apps Reputation Websites Forms CRM Email Social Payments POS Cont…" at bounding box center [200, 26] width 181 height 53
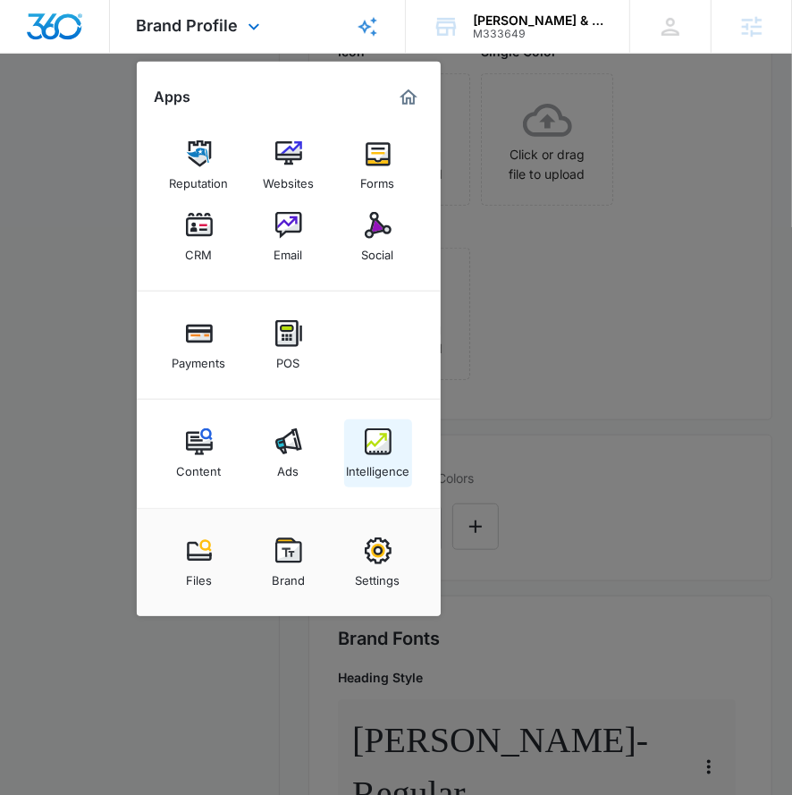
click at [382, 460] on div "Intelligence" at bounding box center [377, 466] width 63 height 23
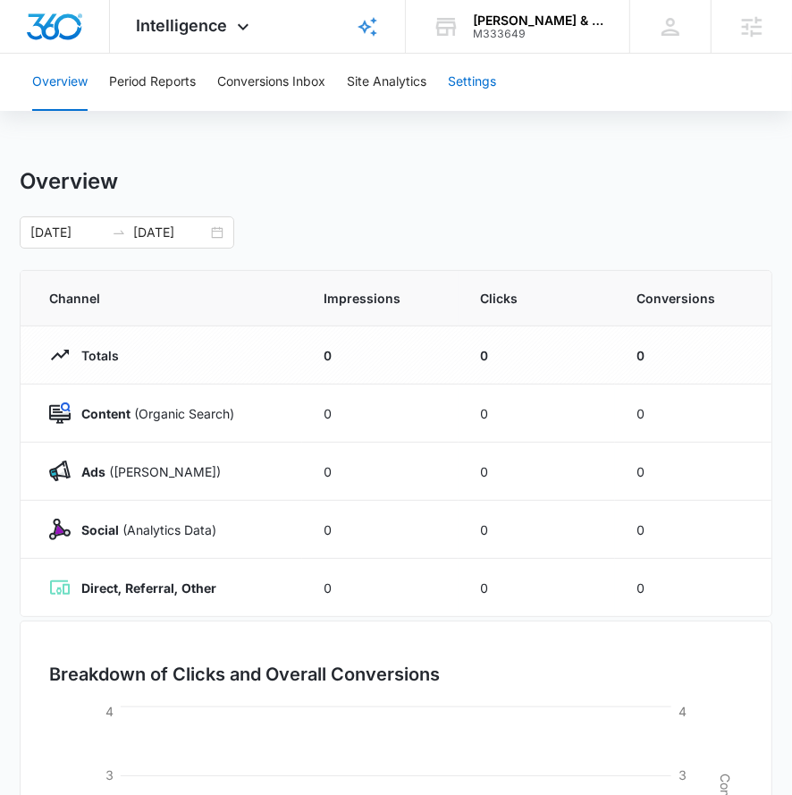
click at [459, 74] on button "Settings" at bounding box center [472, 82] width 48 height 57
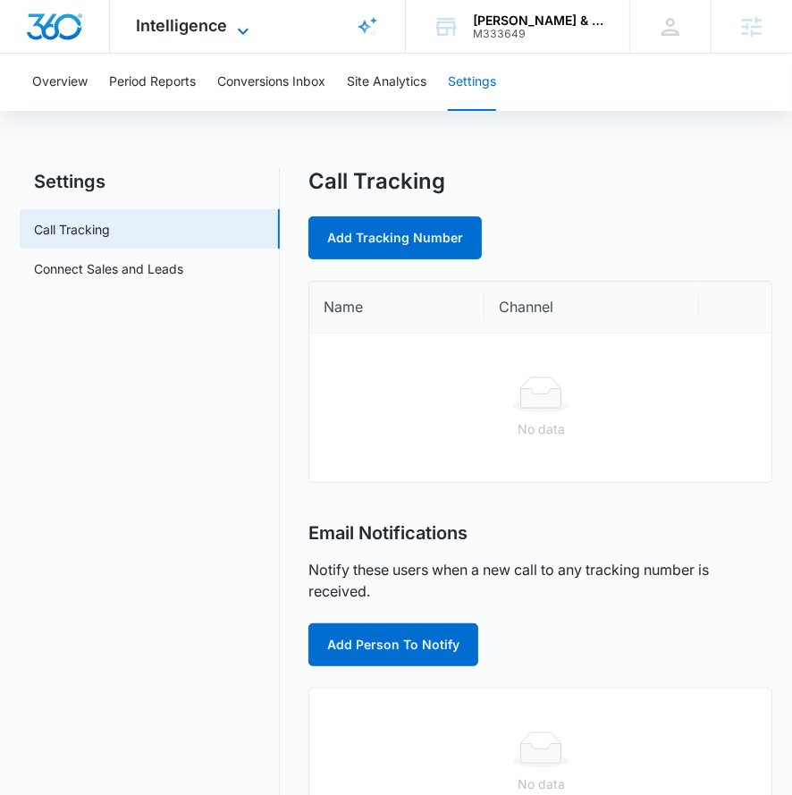
click at [232, 21] on icon at bounding box center [242, 31] width 21 height 21
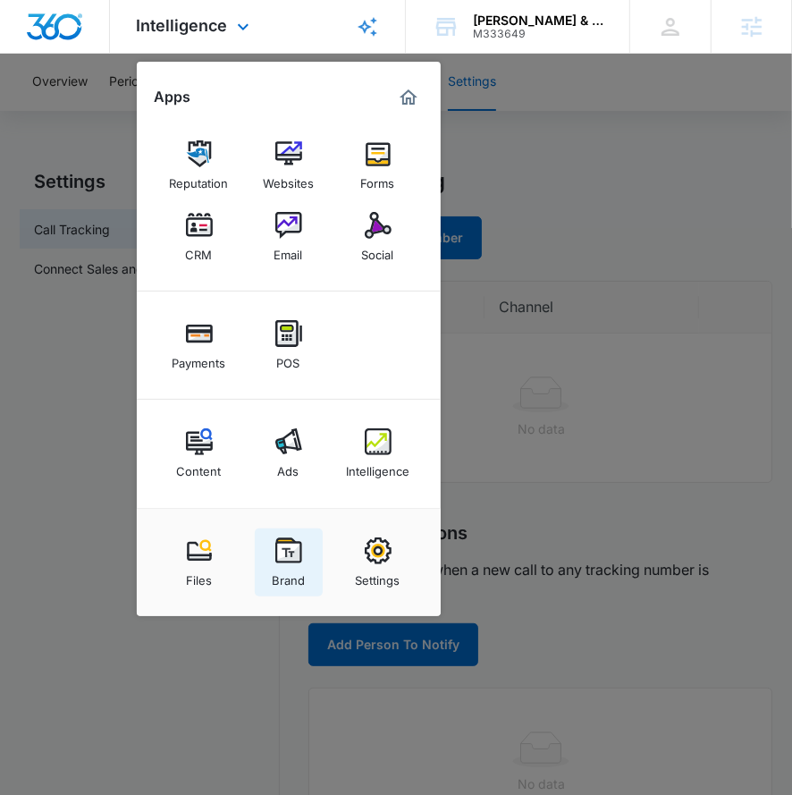
click at [280, 561] on img at bounding box center [288, 550] width 27 height 27
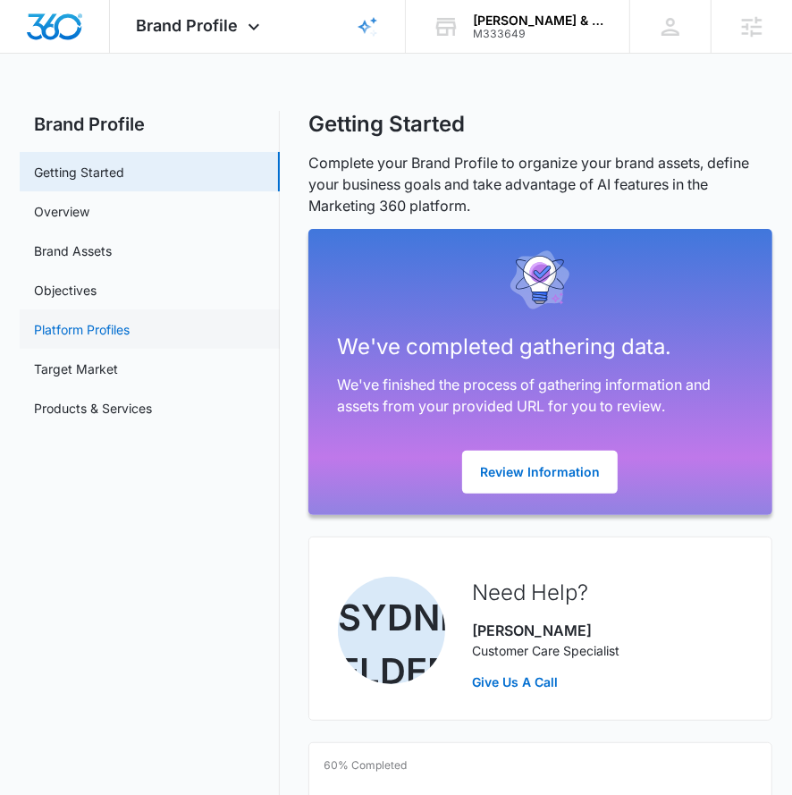
click at [130, 338] on link "Platform Profiles" at bounding box center [82, 329] width 96 height 19
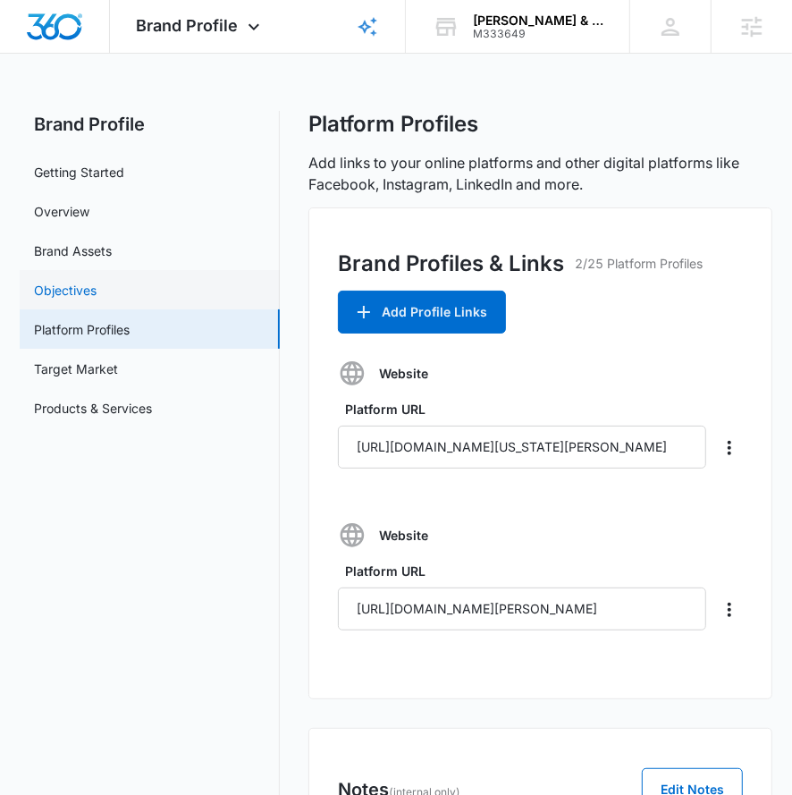
click at [97, 281] on link "Objectives" at bounding box center [65, 290] width 63 height 19
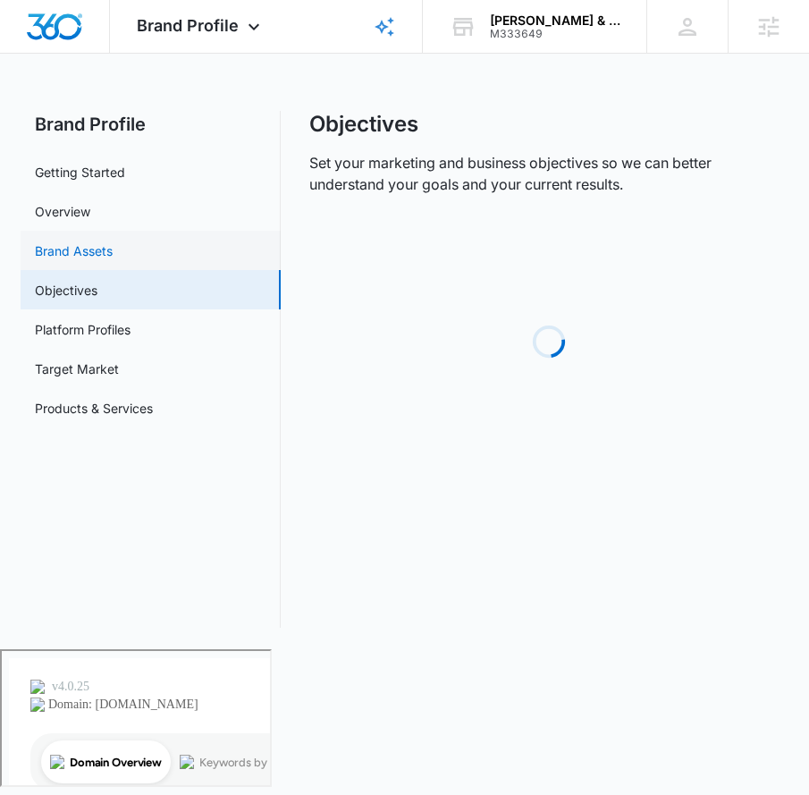
click at [113, 259] on link "Brand Assets" at bounding box center [74, 250] width 78 height 19
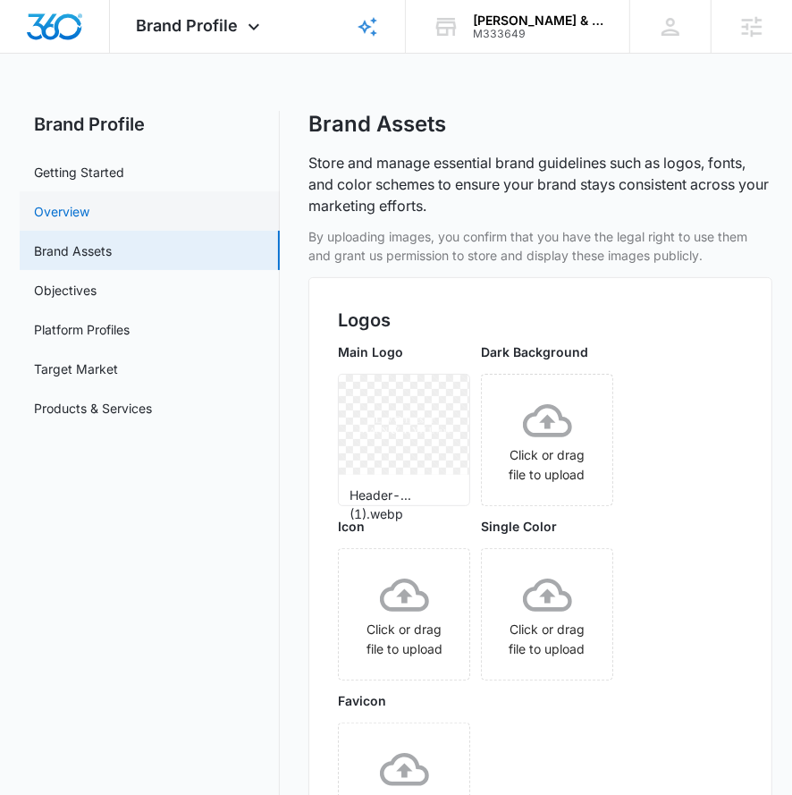
click at [89, 202] on link "Overview" at bounding box center [61, 211] width 55 height 19
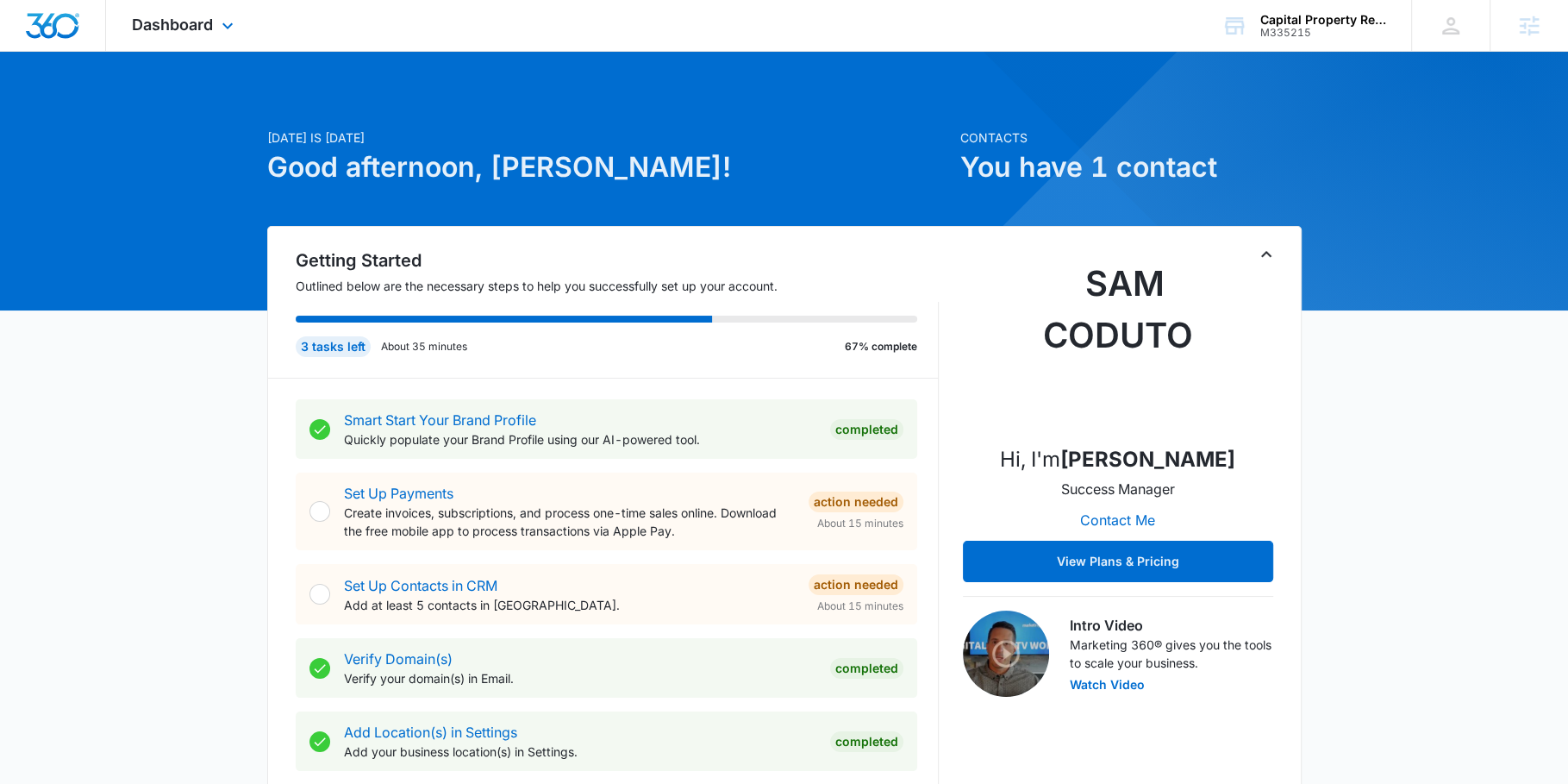
click at [201, 39] on div "Dashboard Apps Reputation Forms CRM Email Social Payments POS Content Ads Intel…" at bounding box center [185, 25] width 158 height 51
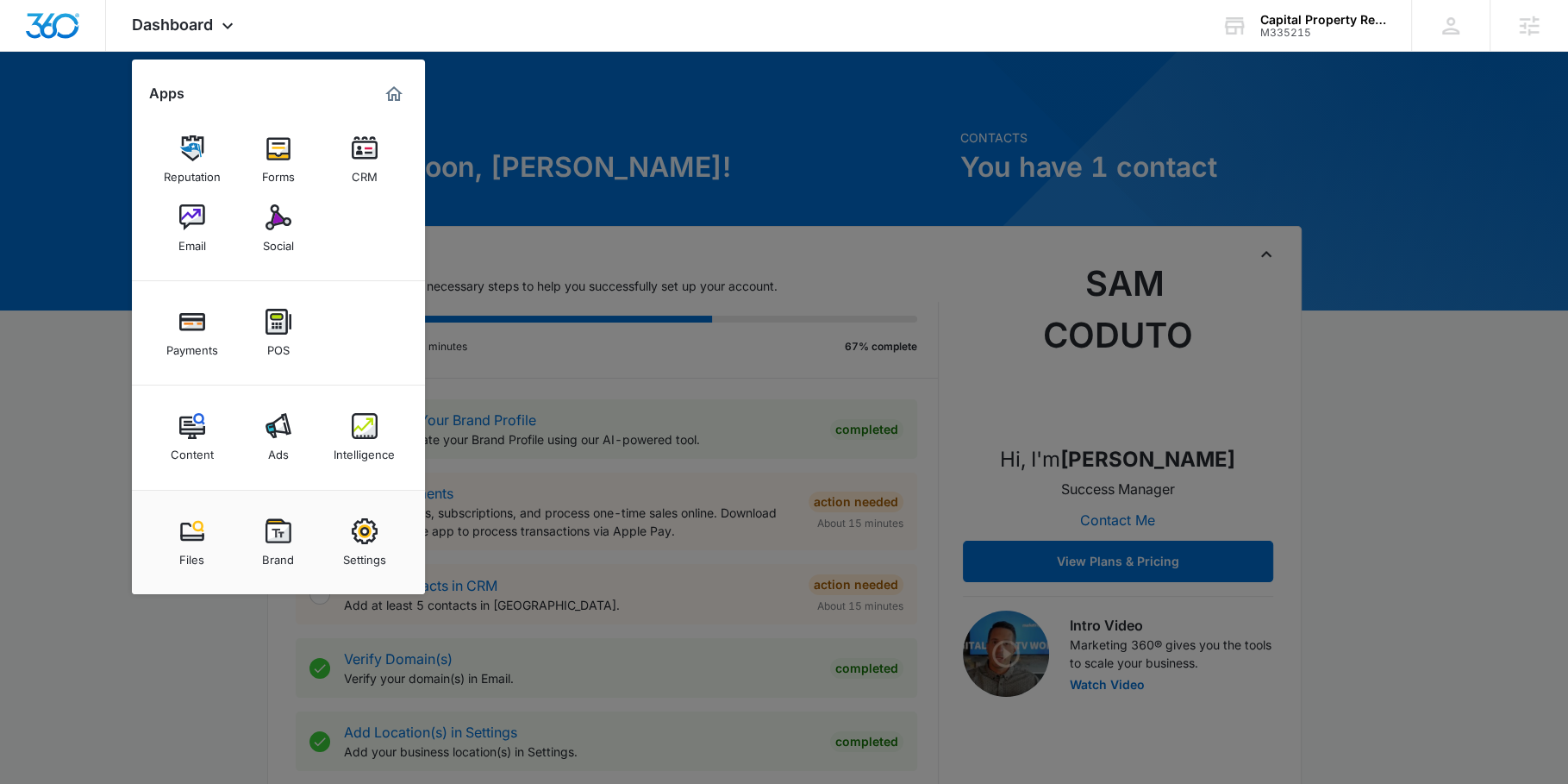
click at [287, 564] on div "Brand" at bounding box center [278, 554] width 32 height 22
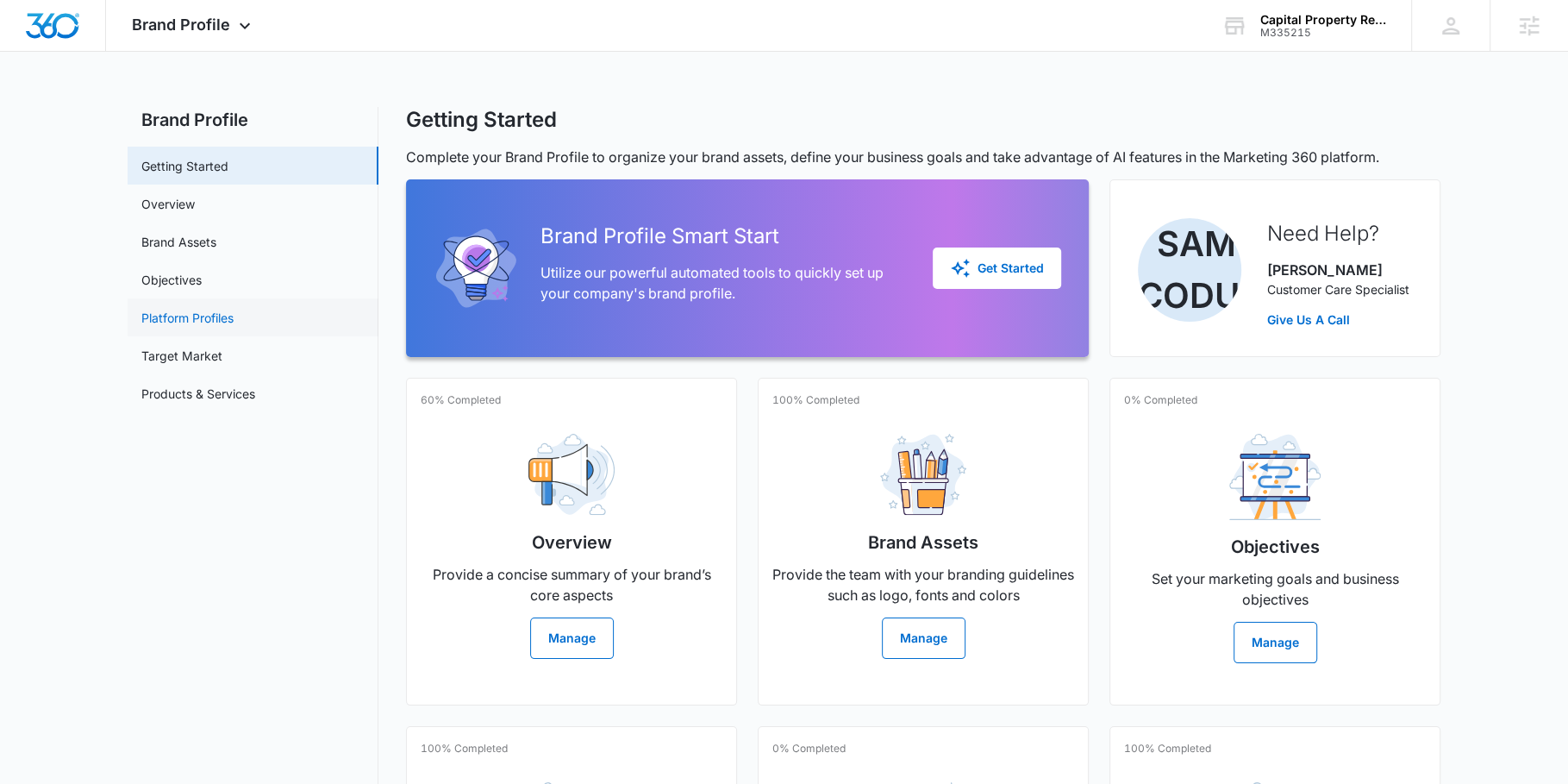
click at [228, 309] on link "Platform Profiles" at bounding box center [188, 317] width 93 height 18
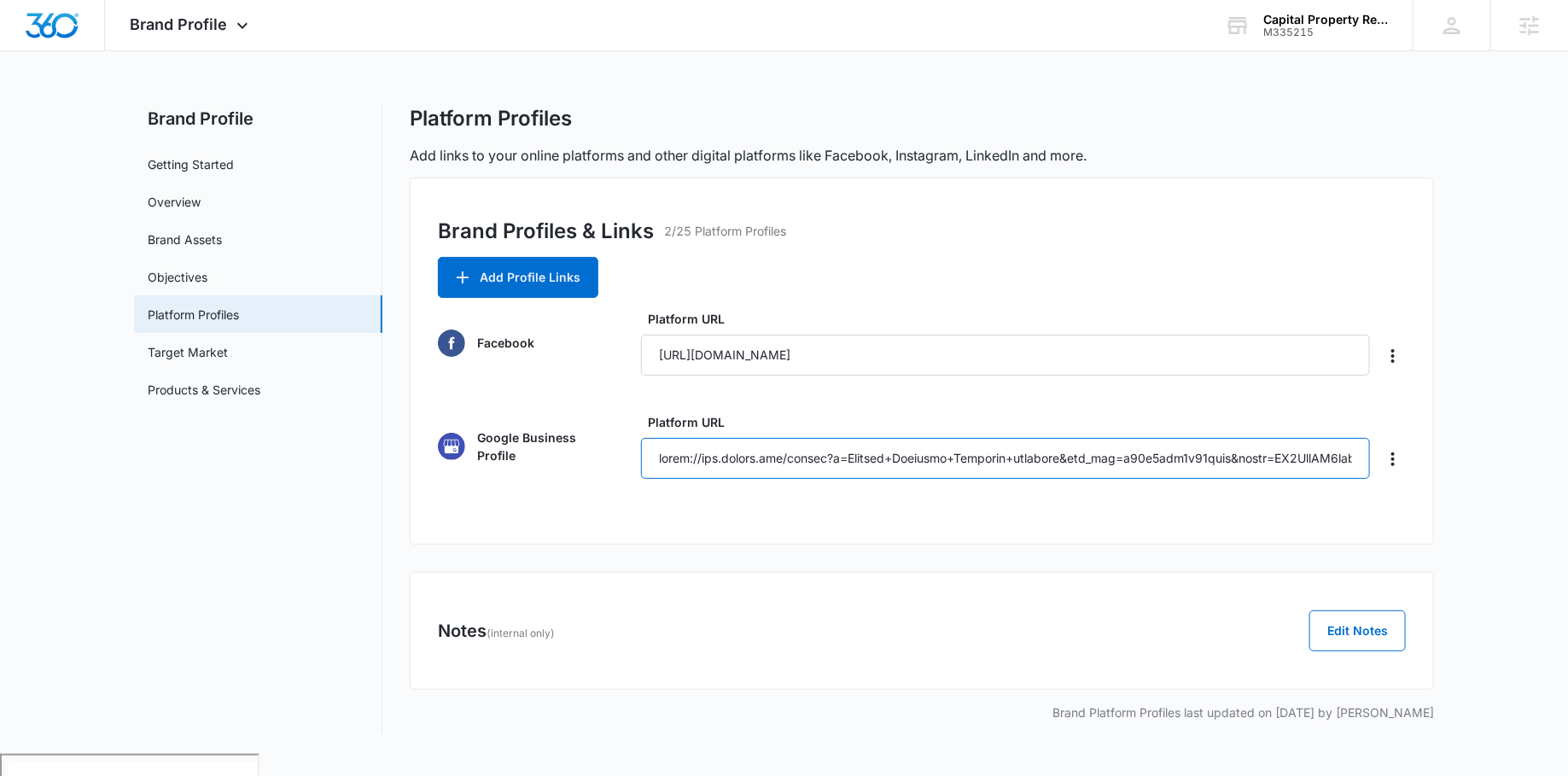
click at [958, 450] on input "Platform URL" at bounding box center [1005, 458] width 729 height 41
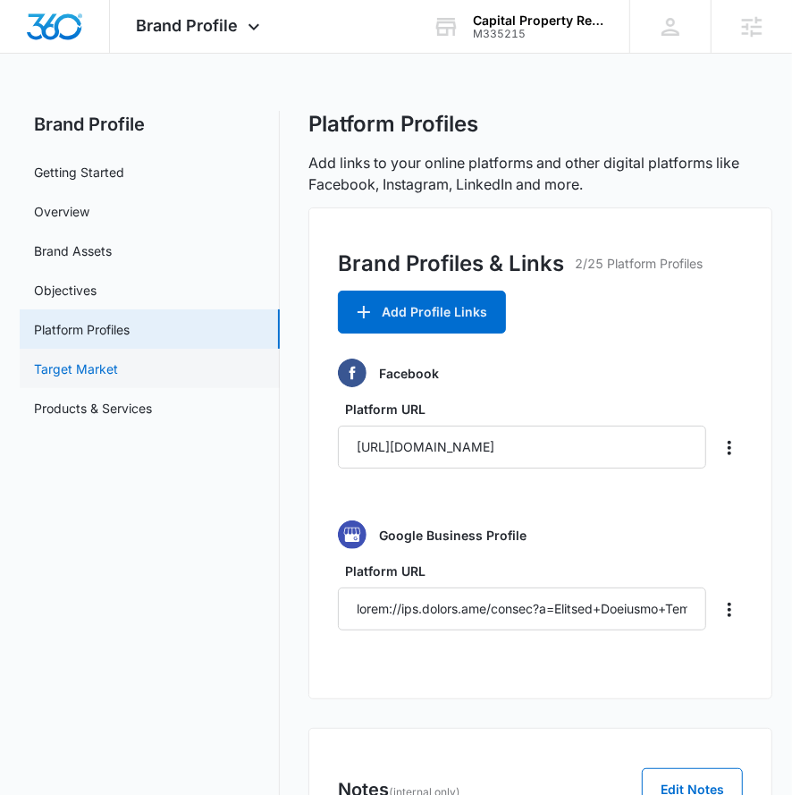
click at [112, 378] on link "Target Market" at bounding box center [76, 368] width 84 height 19
